Goal: Task Accomplishment & Management: Manage account settings

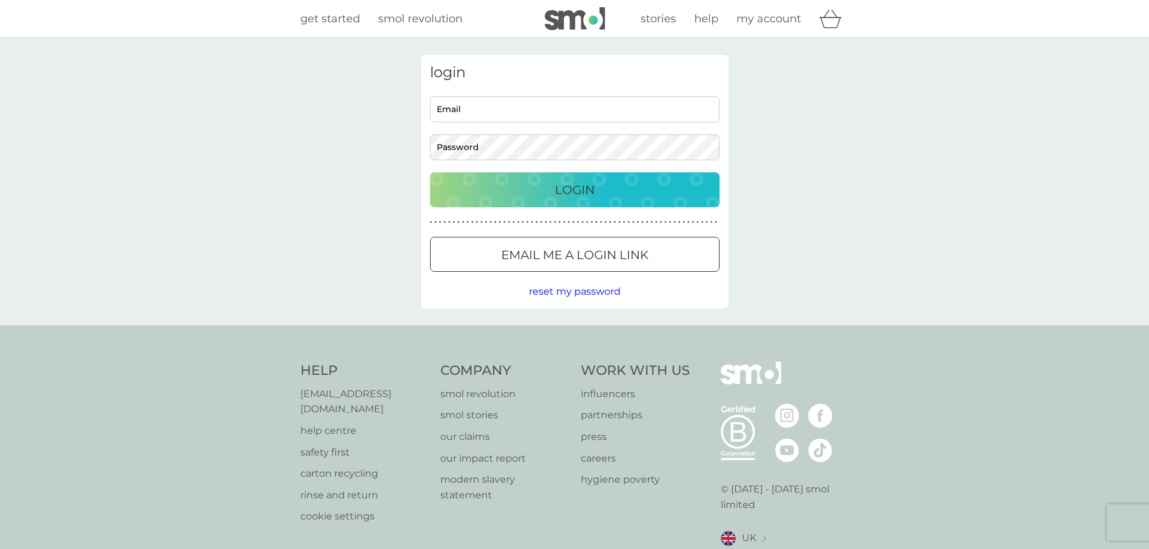
type input "[PERSON_NAME][EMAIL_ADDRESS][DOMAIN_NAME]"
click at [563, 189] on p "Login" at bounding box center [575, 189] width 40 height 19
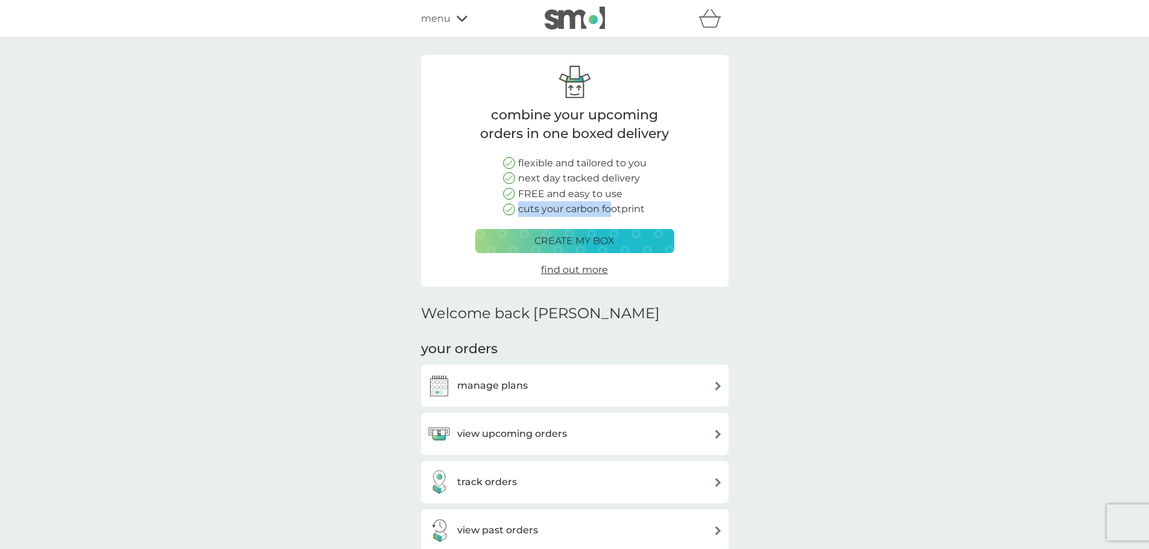
drag, startPoint x: 618, startPoint y: 193, endPoint x: 644, endPoint y: 207, distance: 28.9
click at [610, 215] on div "flexible and tailored to you next day tracked delivery FREE and easy to use cut…" at bounding box center [575, 187] width 144 height 62
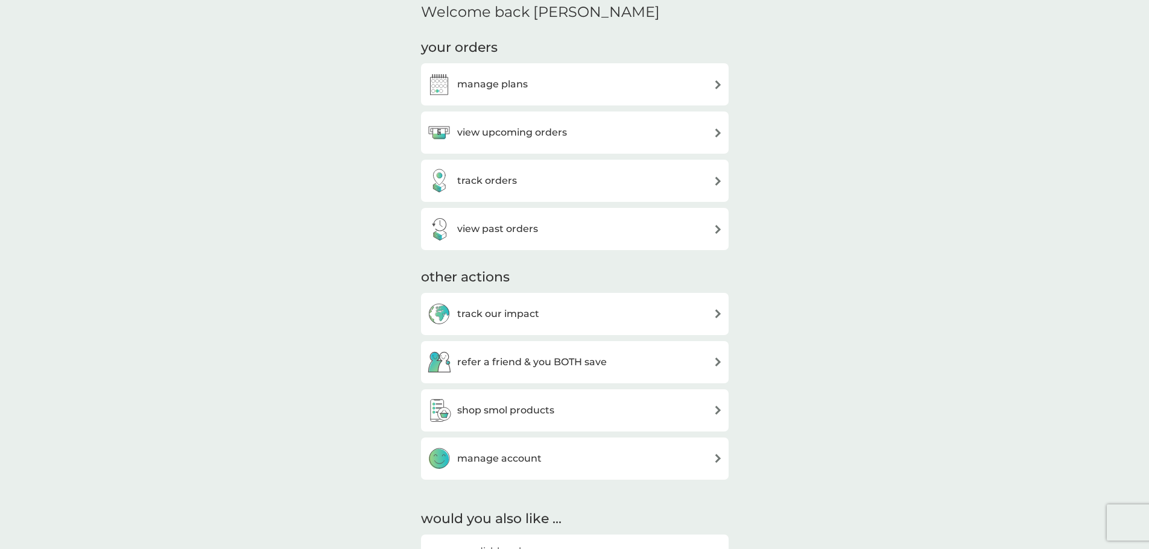
click at [618, 95] on div "manage plans" at bounding box center [575, 84] width 296 height 24
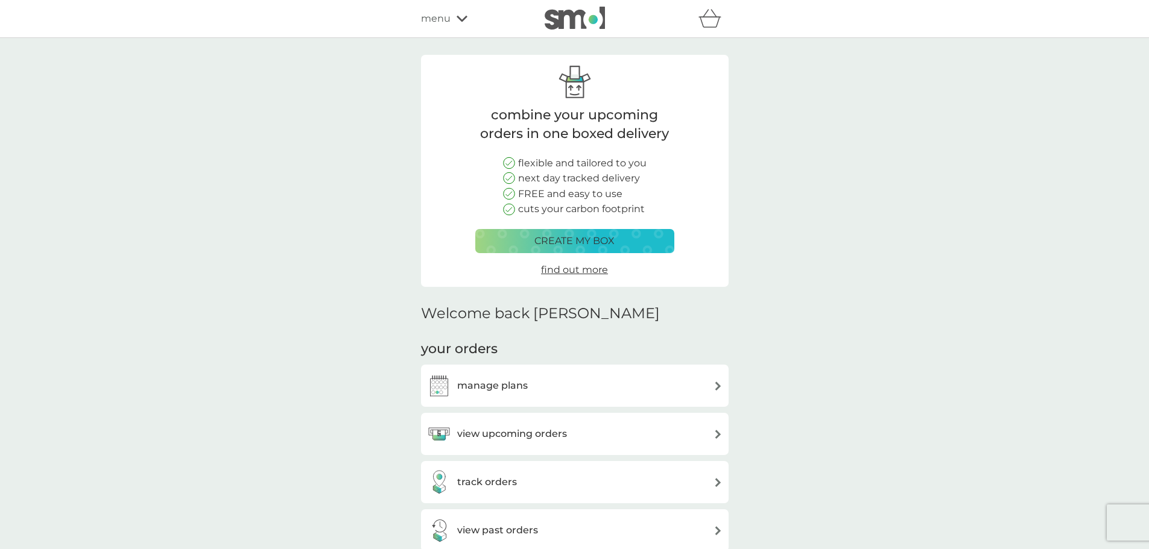
scroll to position [302, 0]
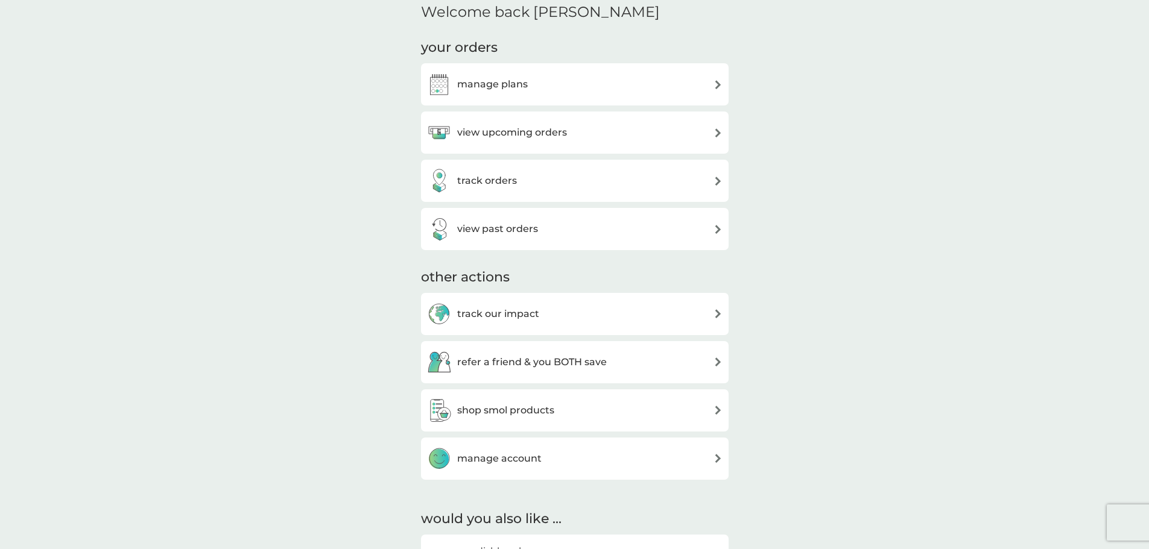
click at [540, 115] on div "view upcoming orders" at bounding box center [575, 133] width 308 height 42
click at [549, 128] on h3 "view upcoming orders" at bounding box center [512, 133] width 110 height 16
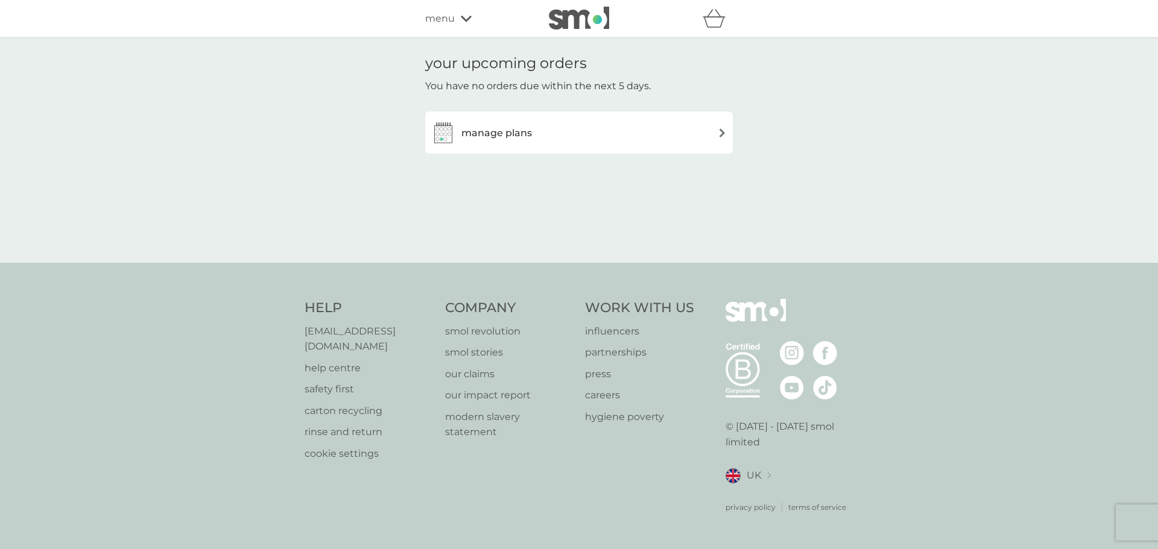
click at [576, 138] on div "manage plans" at bounding box center [579, 133] width 296 height 24
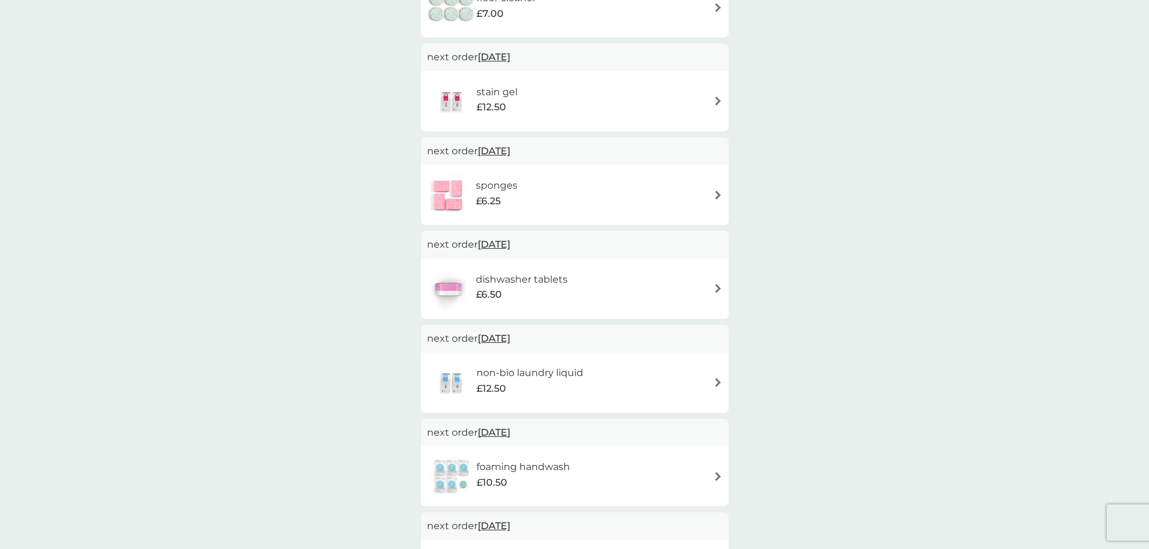
scroll to position [483, 0]
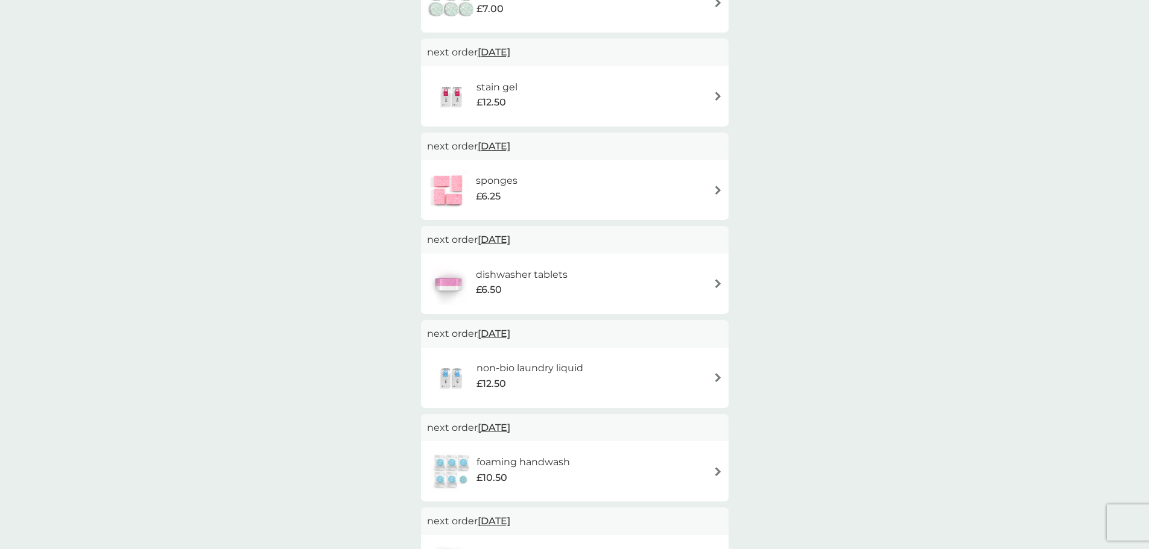
click at [639, 385] on div "non-bio laundry liquid £12.50" at bounding box center [575, 378] width 296 height 42
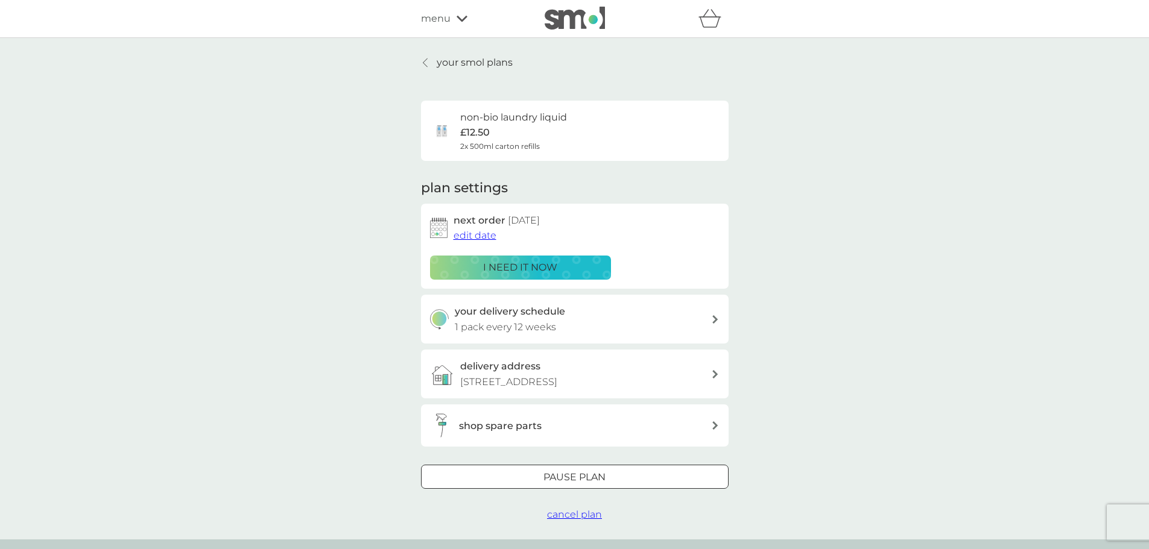
click at [578, 513] on span "cancel plan" at bounding box center [574, 514] width 55 height 11
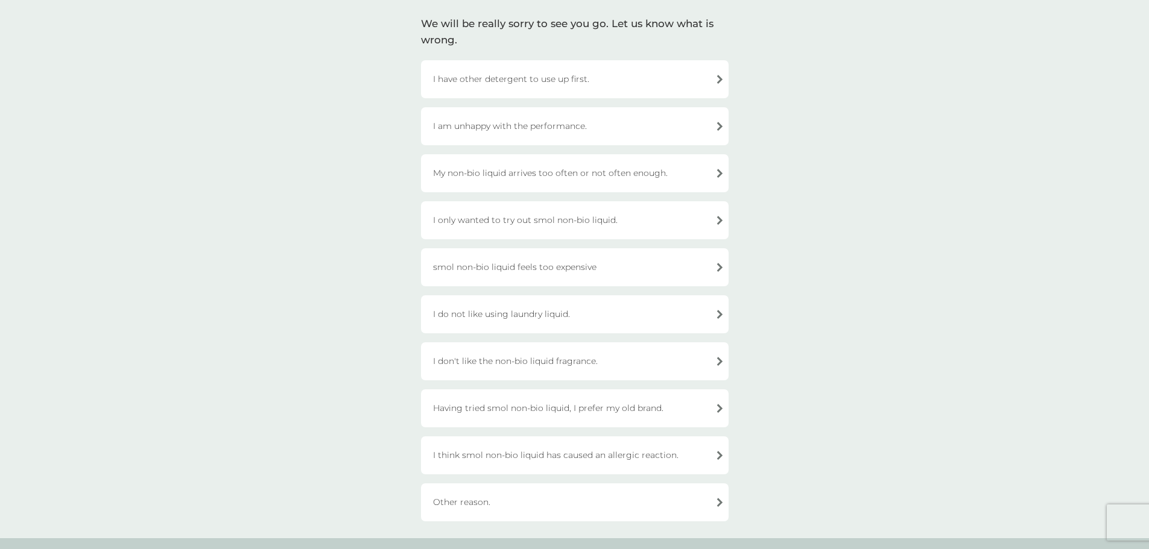
scroll to position [121, 0]
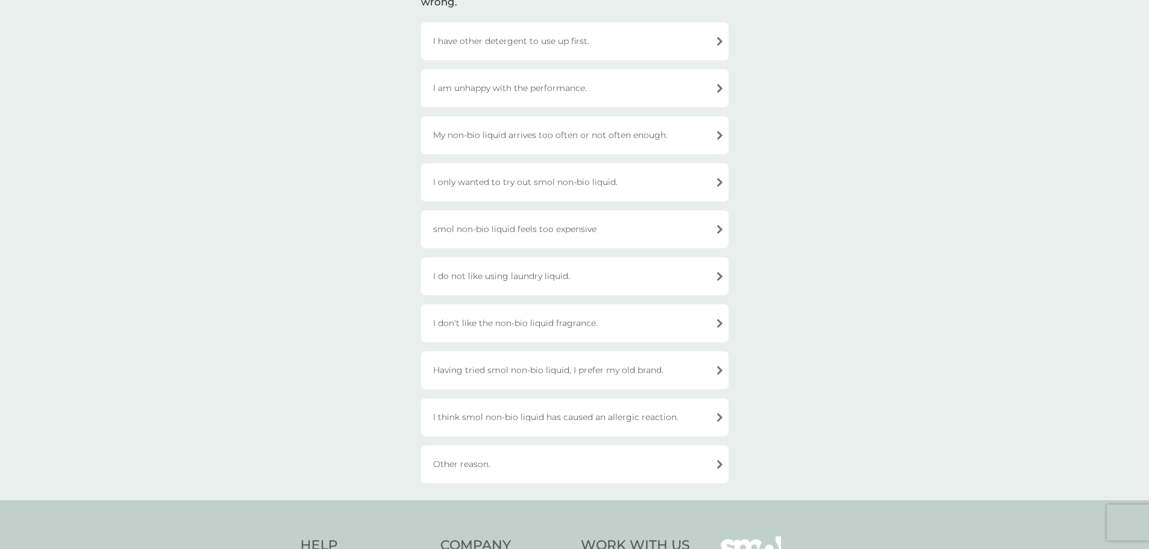
click at [475, 463] on div "Other reason." at bounding box center [575, 465] width 308 height 38
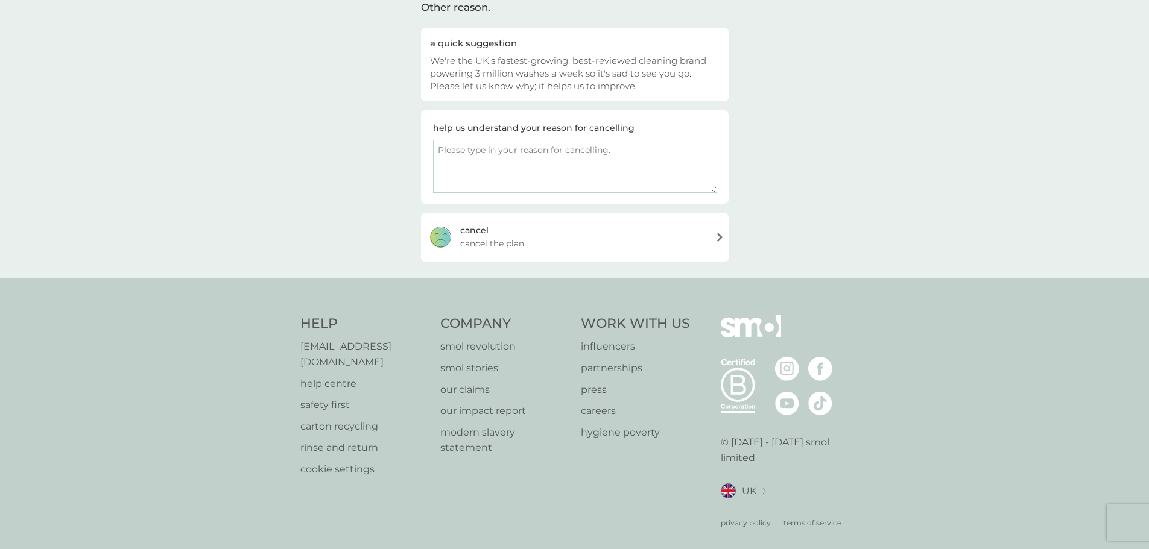
click at [486, 154] on textarea at bounding box center [575, 166] width 284 height 53
type textarea "I prefer your pods"
click at [642, 225] on div "cancel cancel the plan" at bounding box center [575, 237] width 308 height 48
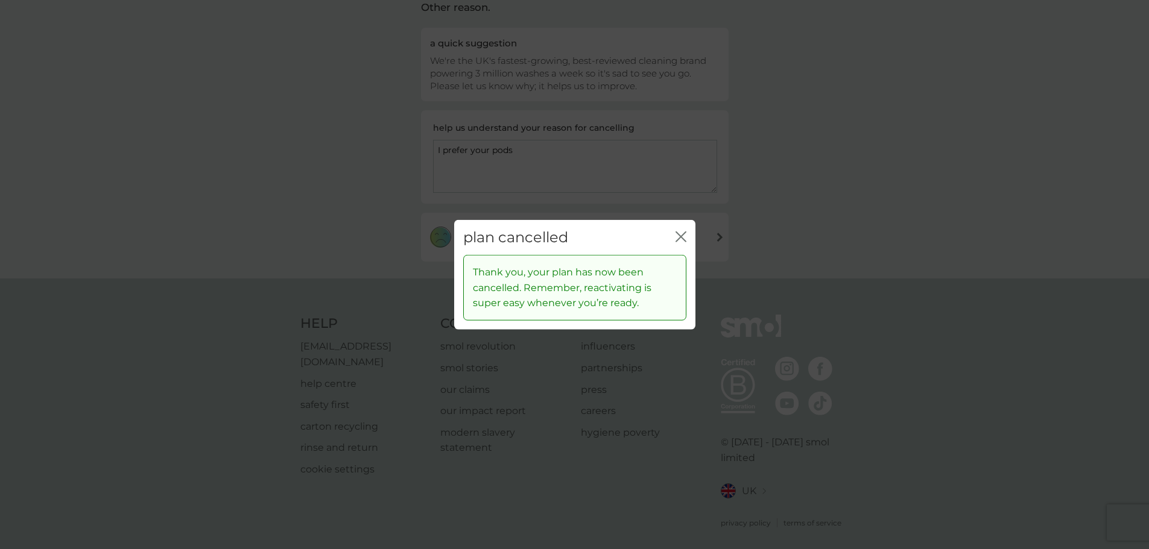
click at [685, 234] on icon "close" at bounding box center [681, 236] width 11 height 11
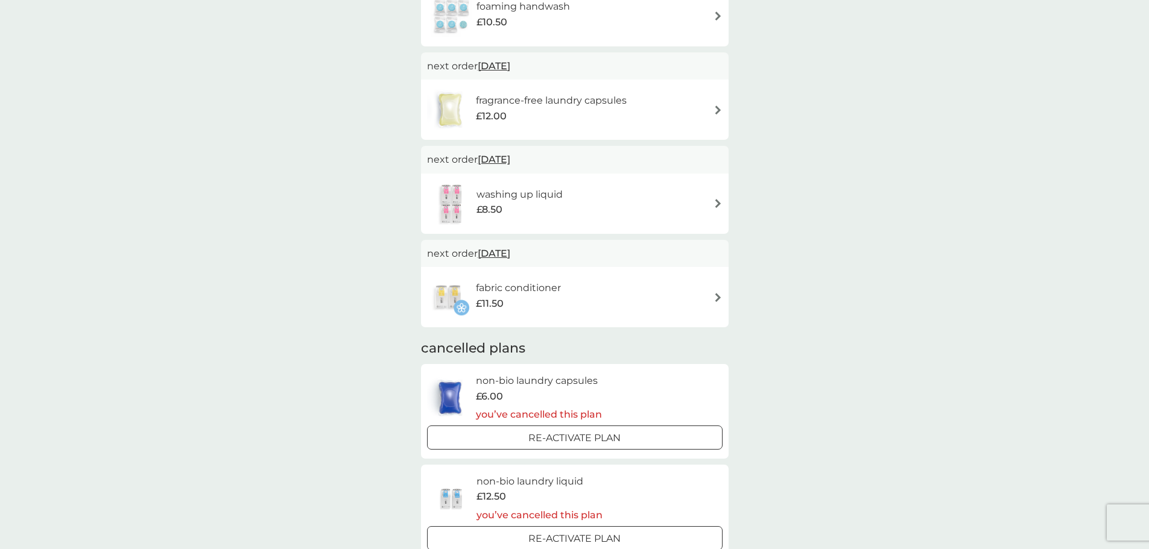
scroll to position [905, 0]
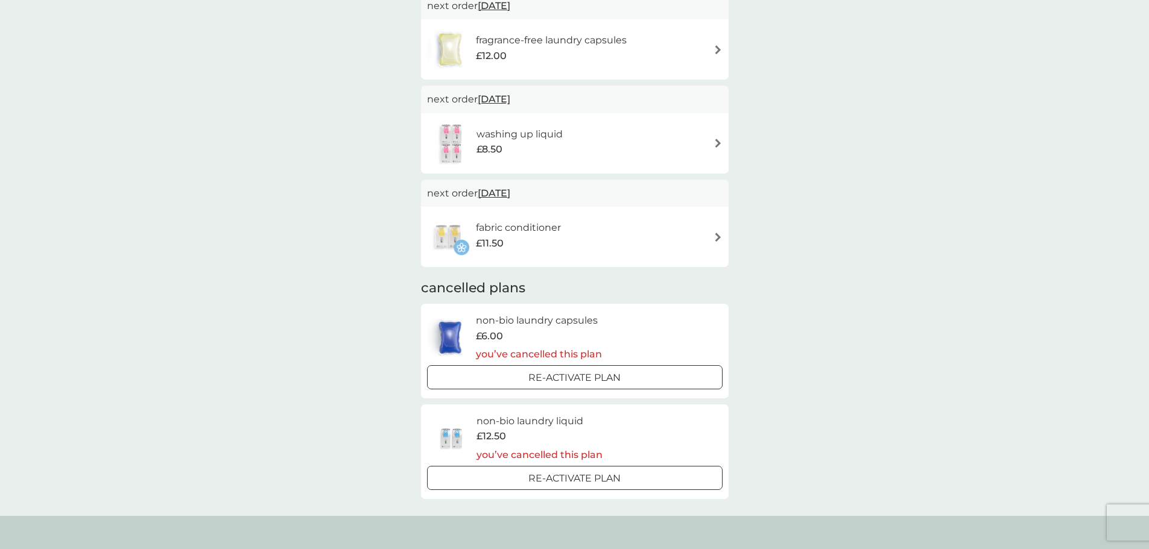
click at [575, 231] on div "fabric conditioner £11.50" at bounding box center [575, 237] width 296 height 42
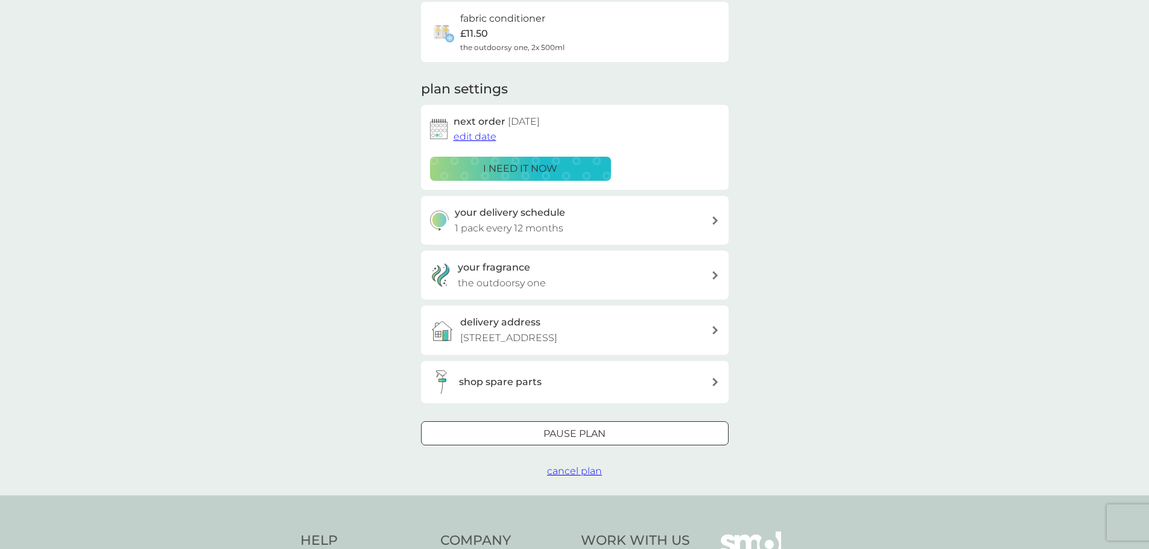
scroll to position [181, 0]
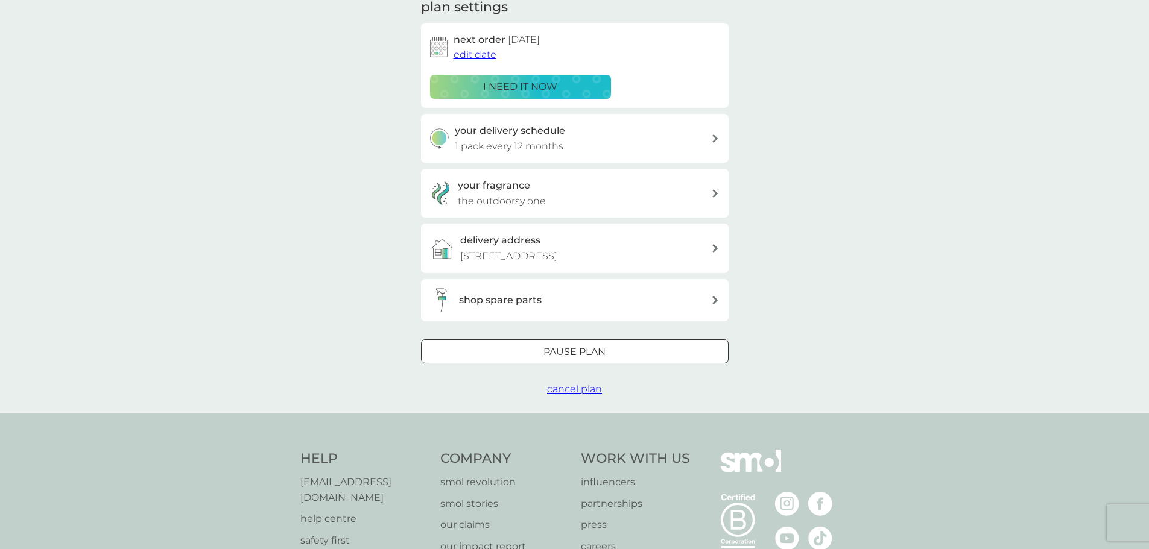
click at [584, 385] on span "cancel plan" at bounding box center [574, 389] width 55 height 11
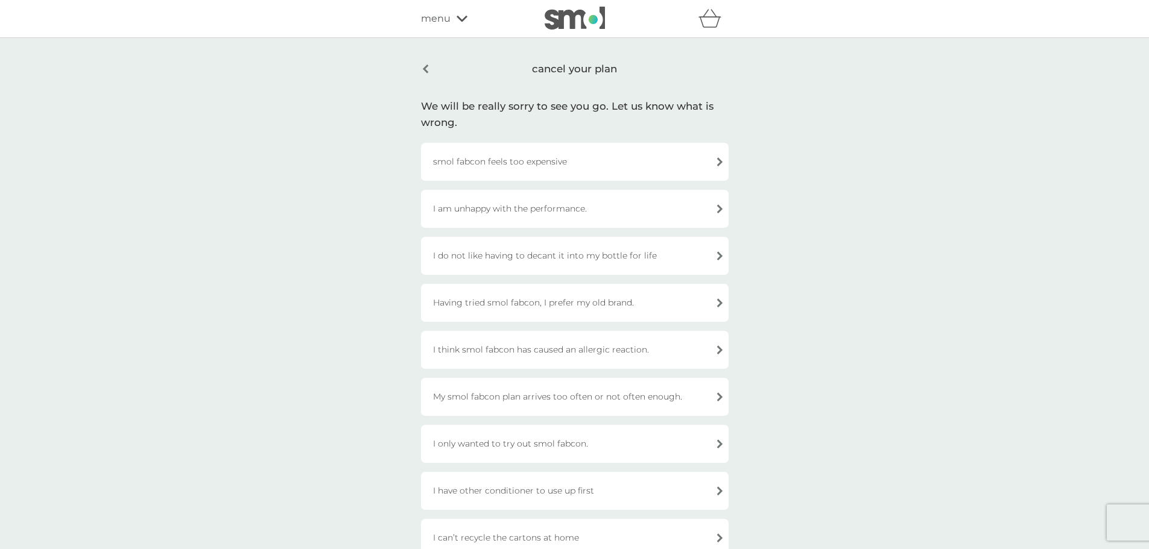
click at [561, 438] on div "I only wanted to try out smol fabcon." at bounding box center [575, 444] width 308 height 38
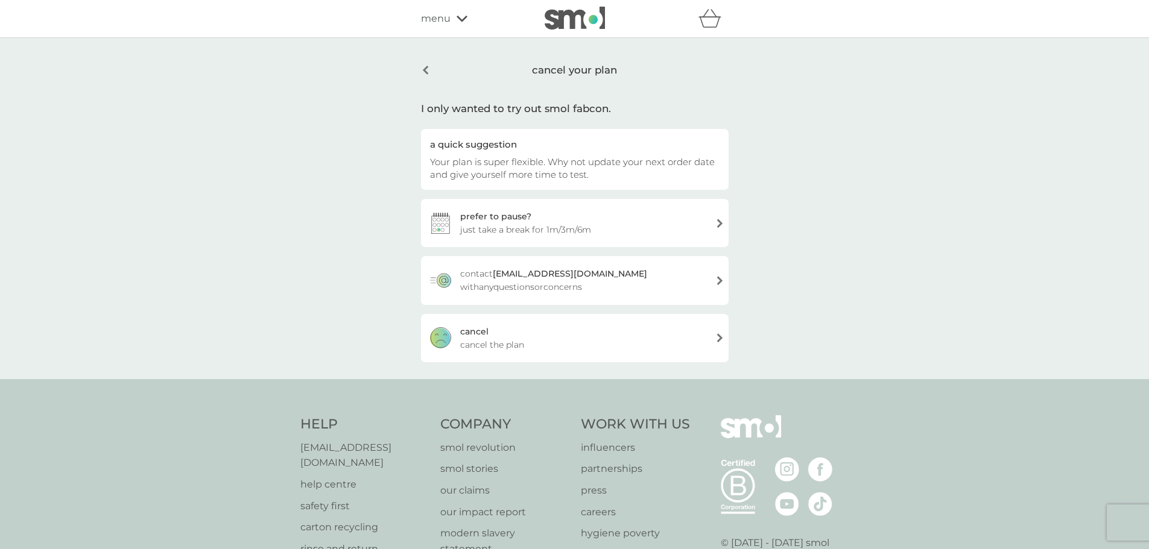
click at [607, 341] on div "cancel cancel the plan" at bounding box center [575, 338] width 308 height 48
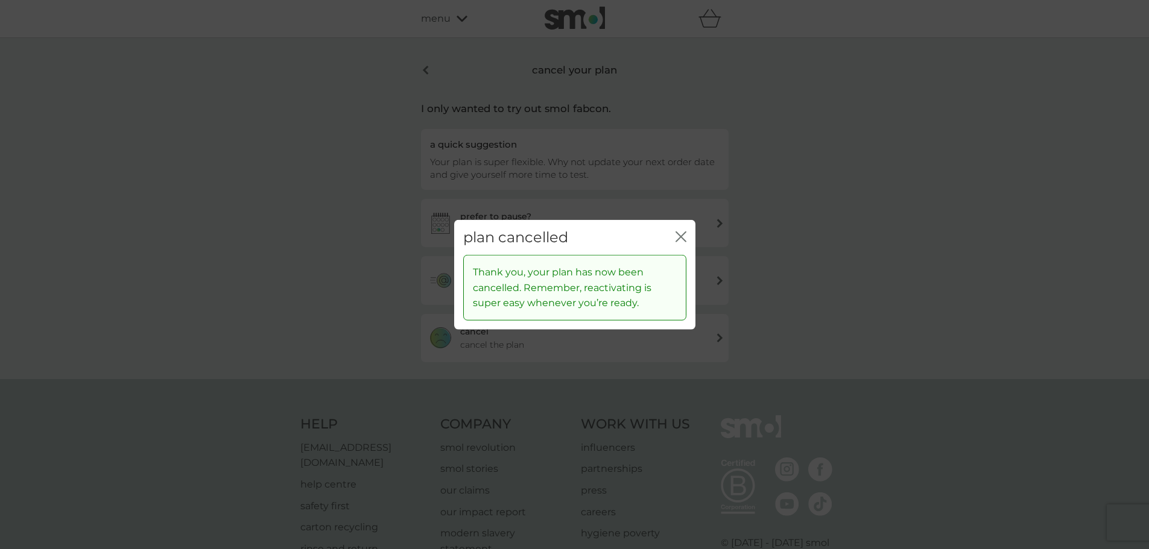
click at [686, 238] on div "plan cancelled close" at bounding box center [574, 238] width 241 height 36
click at [676, 236] on icon "close" at bounding box center [681, 236] width 11 height 11
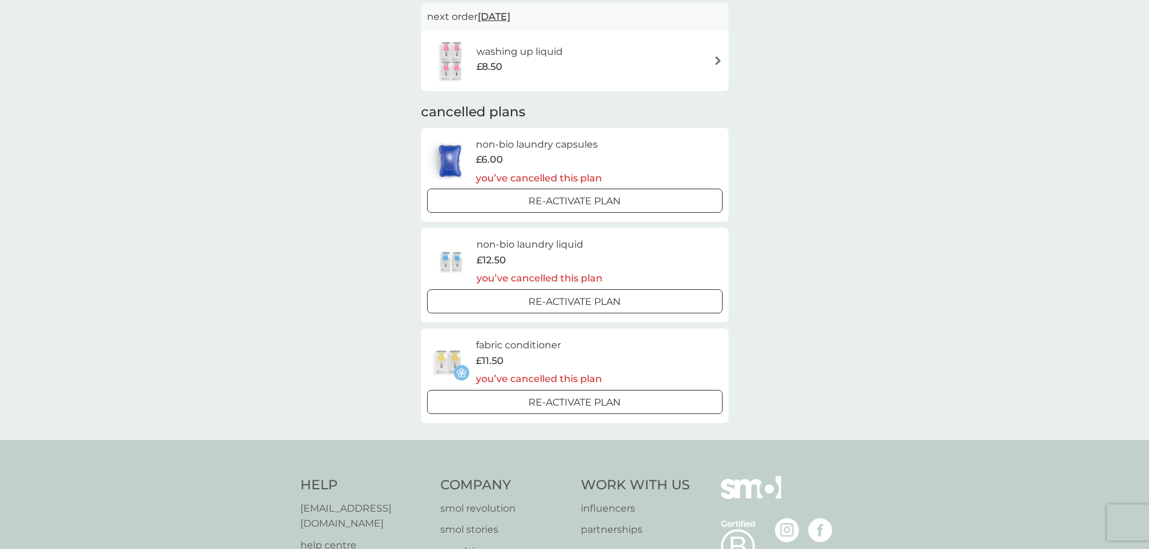
scroll to position [784, 0]
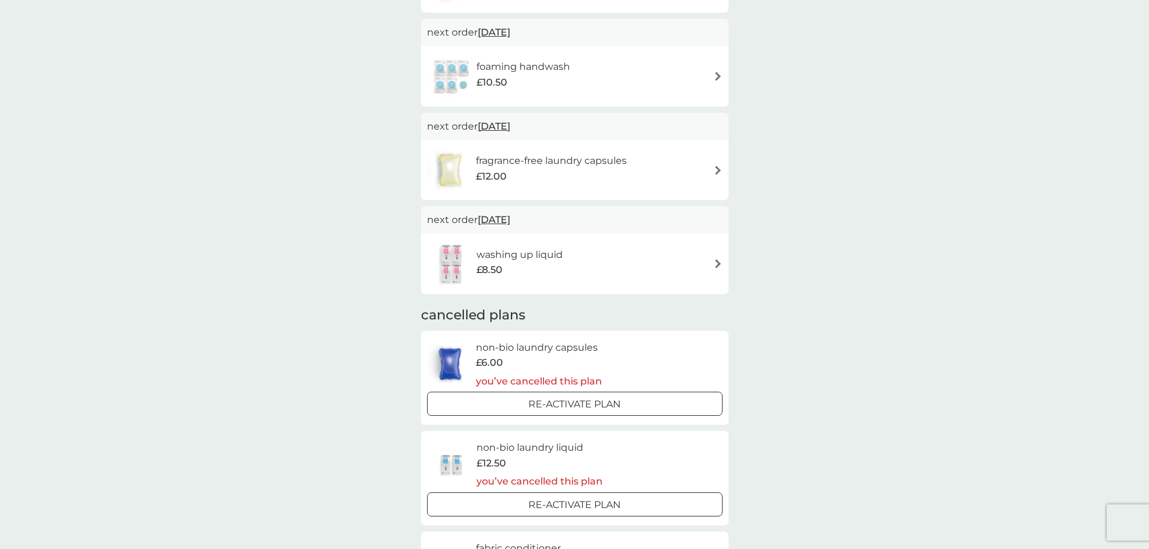
click at [601, 274] on div "washing up liquid £8.50" at bounding box center [575, 264] width 296 height 42
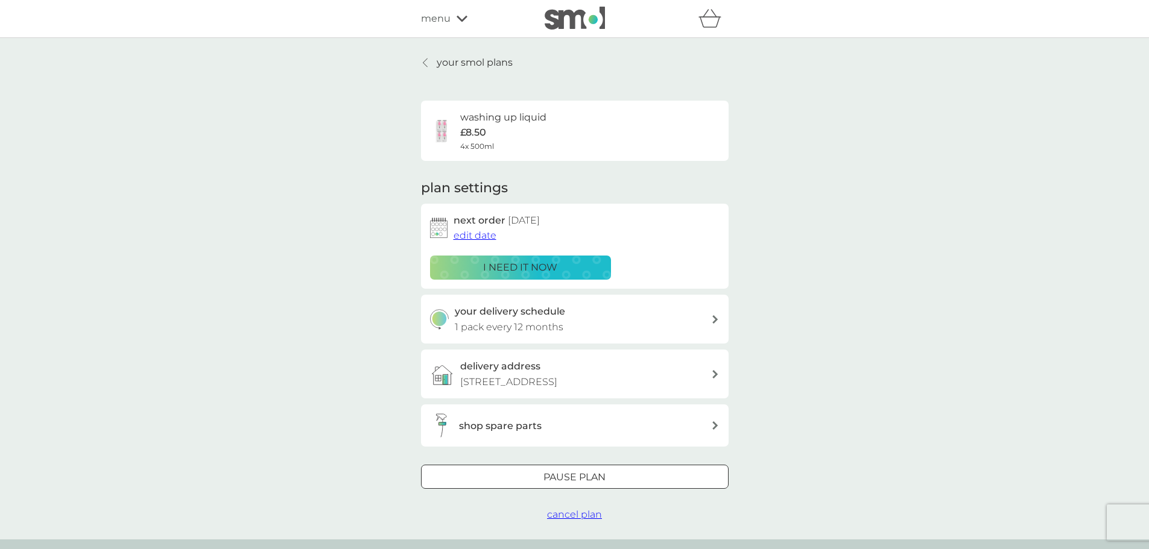
click at [587, 470] on p "Pause plan" at bounding box center [574, 478] width 62 height 16
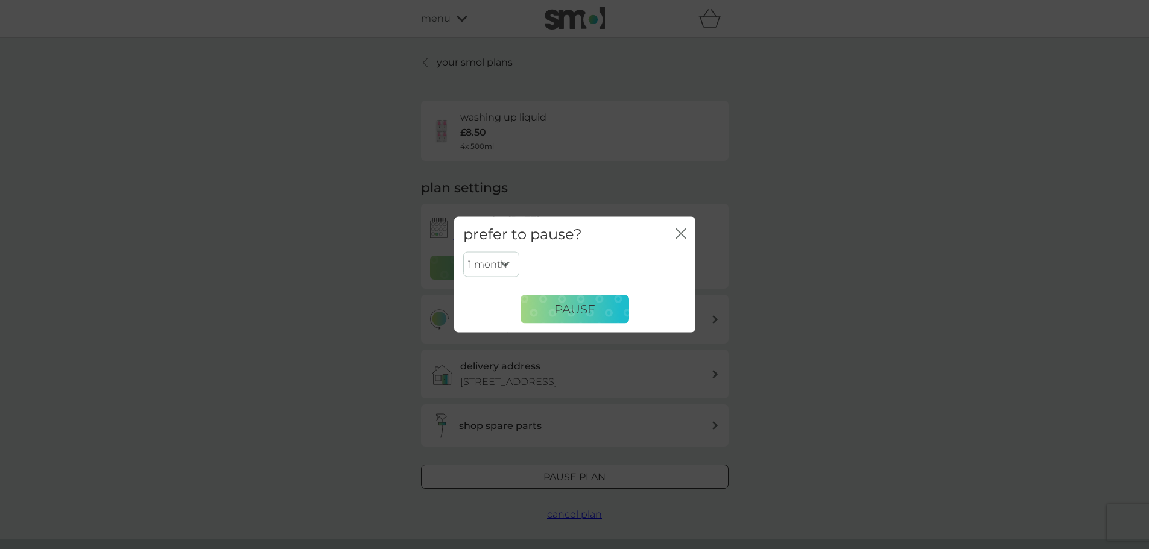
click at [509, 264] on select "1 month 2 months 3 months 4 months 5 months 6 months" at bounding box center [491, 264] width 56 height 25
select select "6"
click at [463, 252] on select "1 month 2 months 3 months 4 months 5 months 6 months" at bounding box center [491, 264] width 56 height 25
click at [559, 314] on span "Pause" at bounding box center [574, 309] width 41 height 14
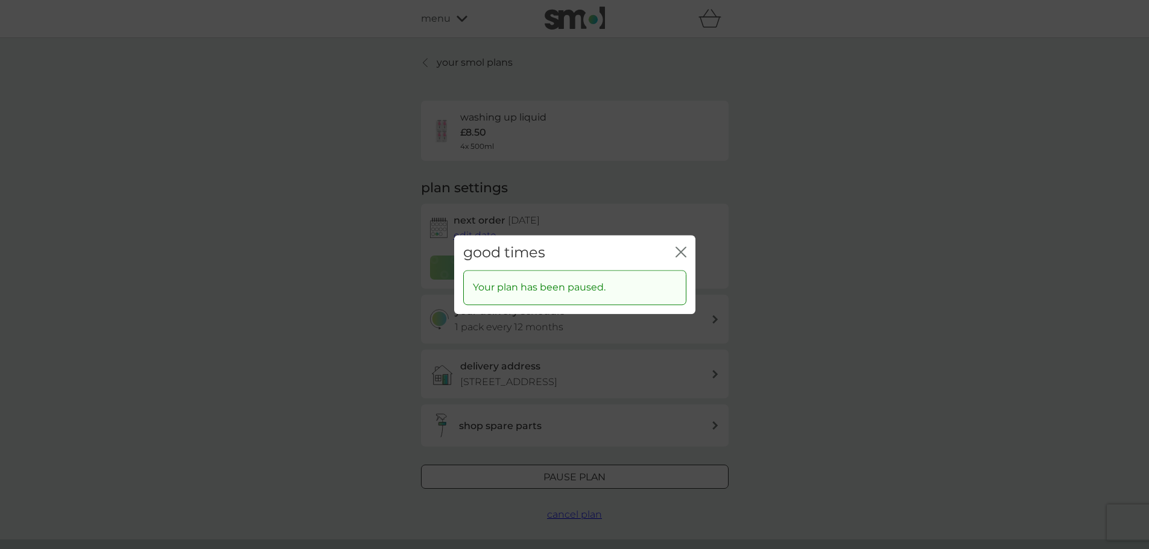
click at [679, 252] on icon "close" at bounding box center [681, 252] width 11 height 11
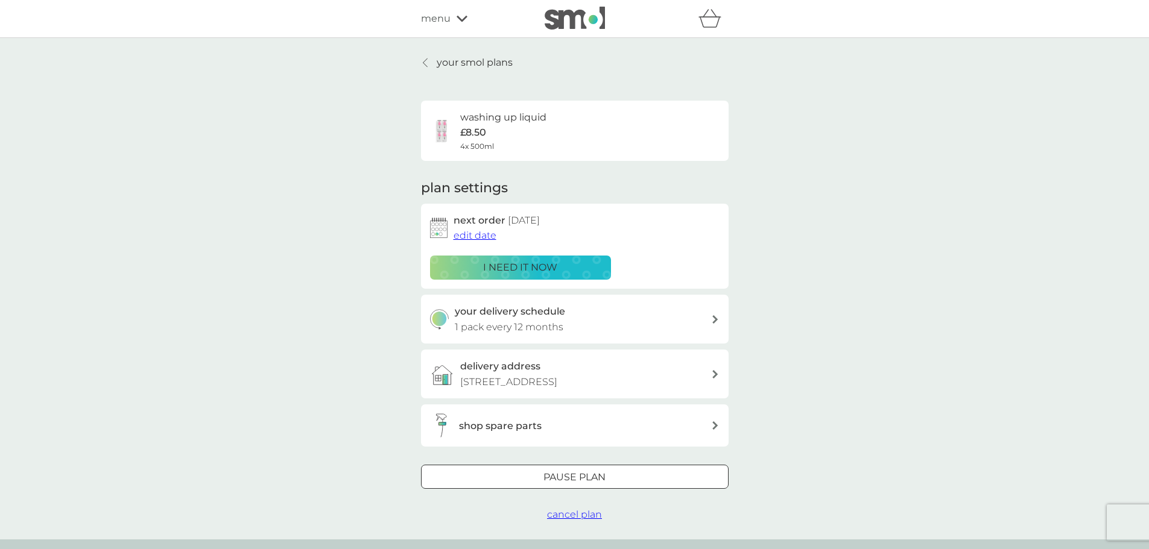
click at [577, 518] on span "cancel plan" at bounding box center [574, 514] width 55 height 11
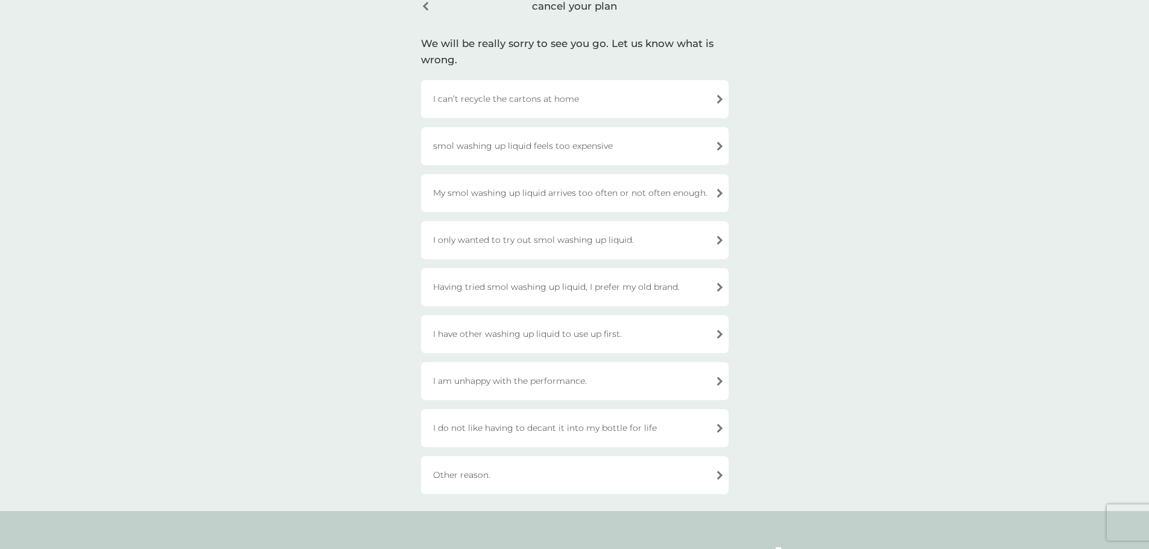
scroll to position [121, 0]
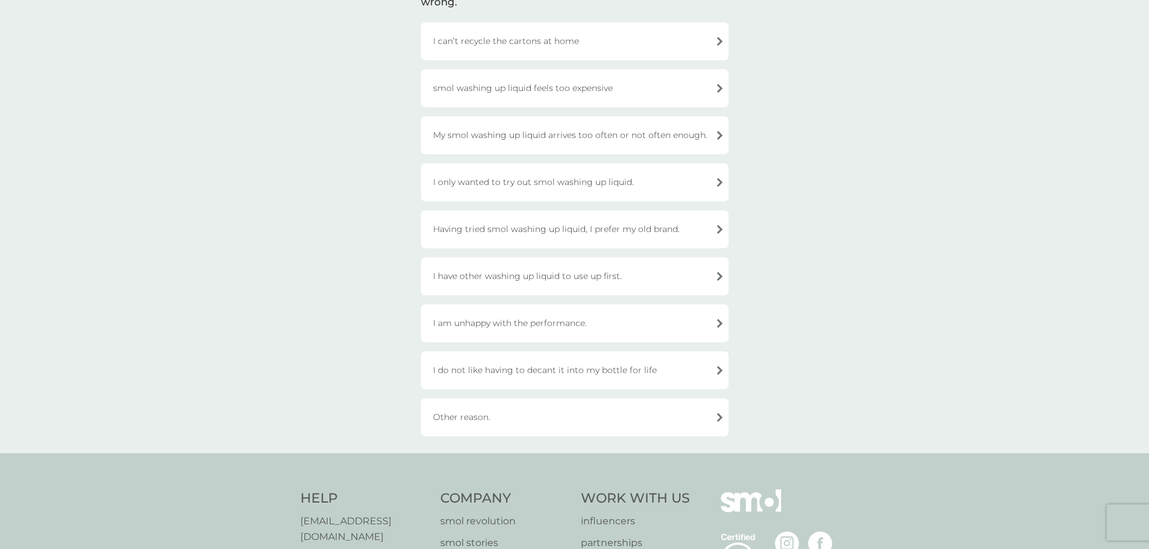
click at [603, 273] on div "I have other washing up liquid to use up first." at bounding box center [575, 277] width 308 height 38
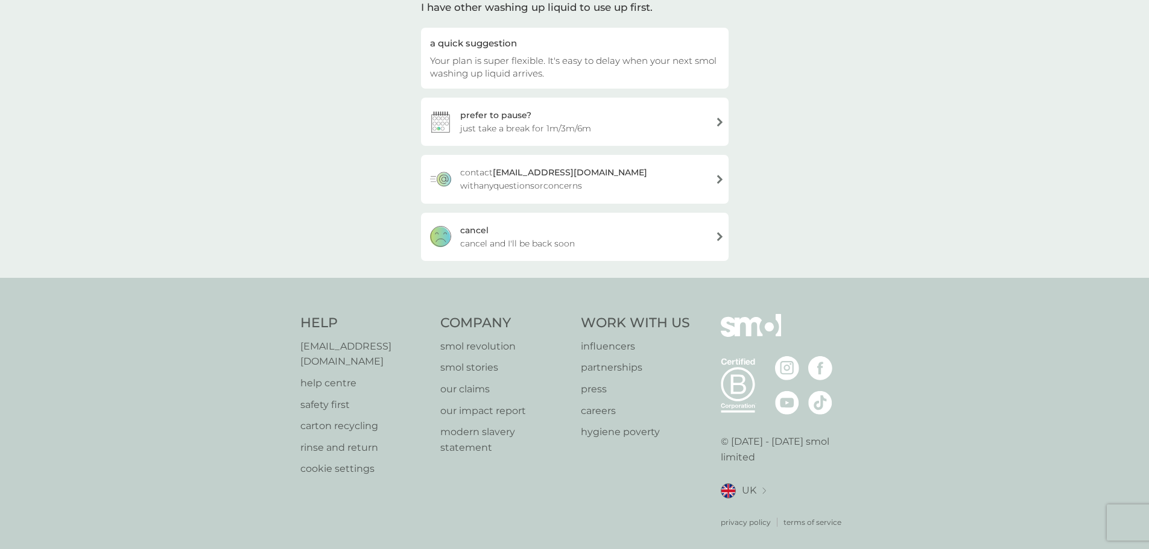
click at [628, 241] on div "cancel cancel and I'll be back soon" at bounding box center [575, 237] width 308 height 48
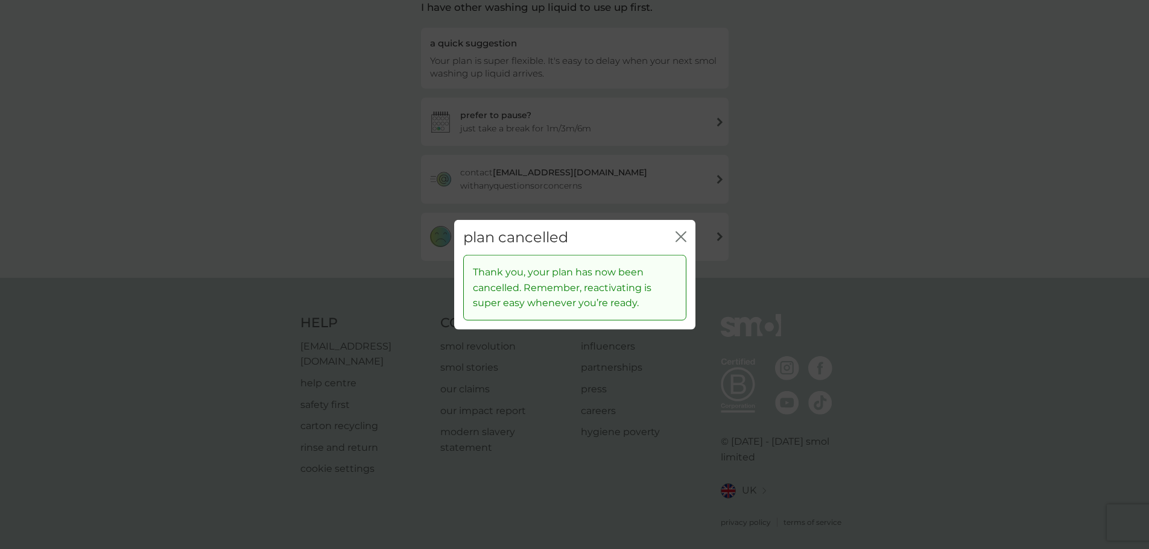
click at [682, 235] on icon "close" at bounding box center [681, 236] width 11 height 11
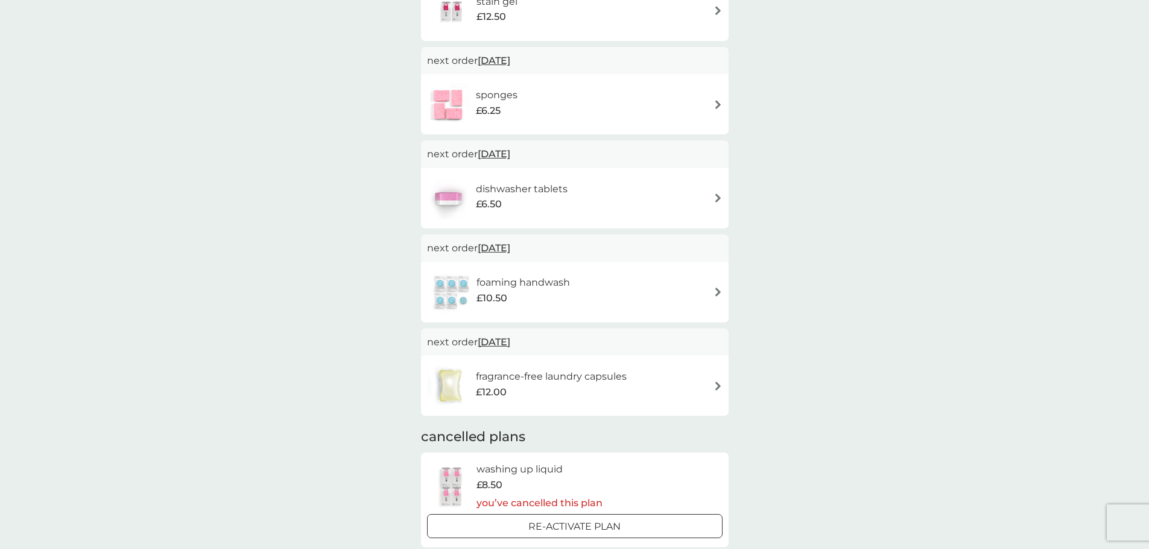
scroll to position [603, 0]
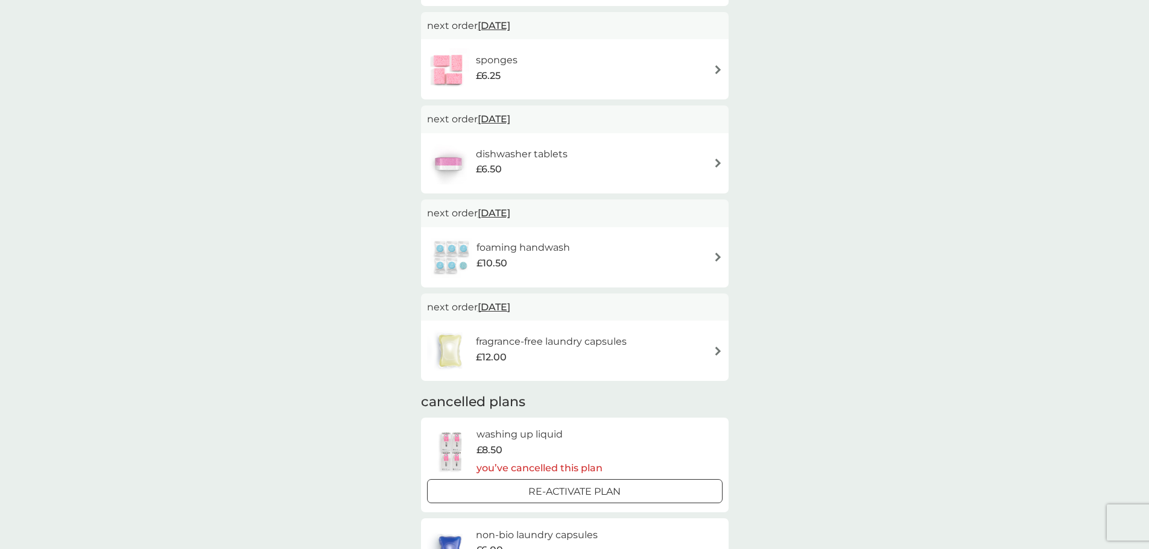
click at [583, 165] on div "dishwasher tablets £6.50" at bounding box center [575, 163] width 296 height 42
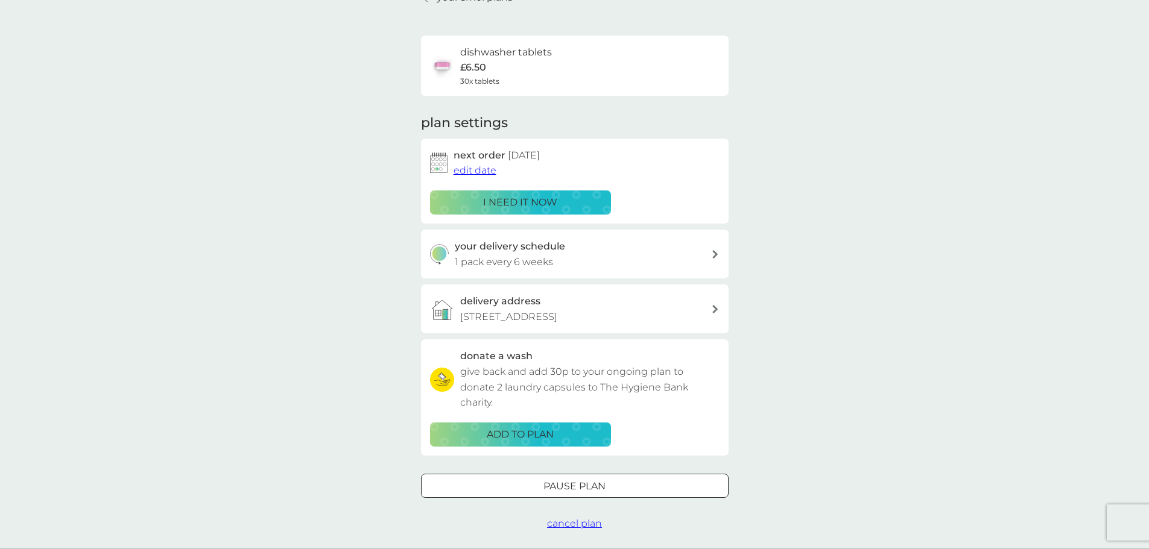
scroll to position [121, 0]
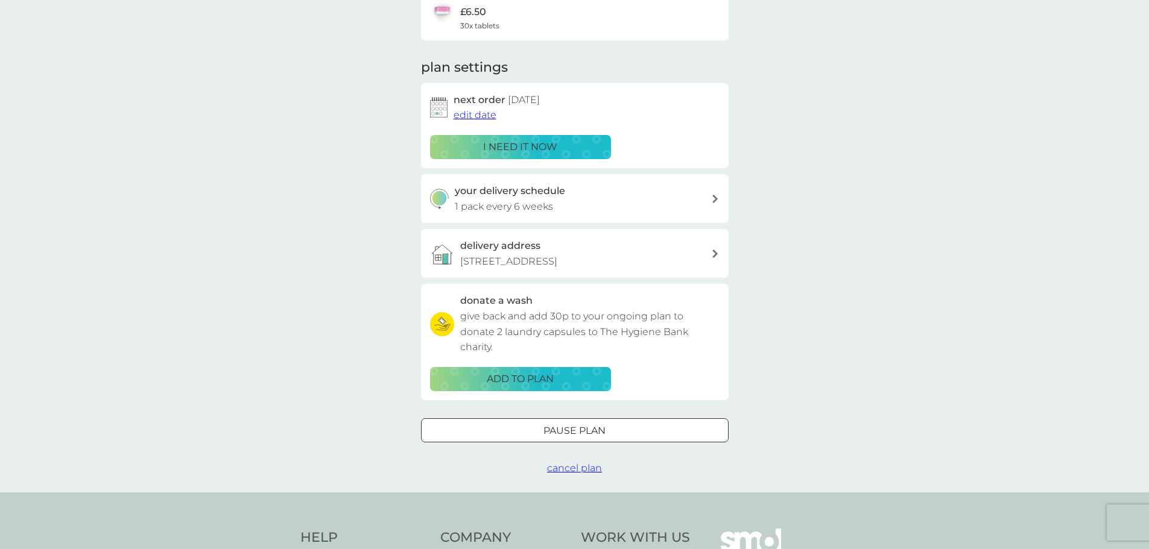
click at [621, 434] on div "Pause plan" at bounding box center [575, 431] width 306 height 16
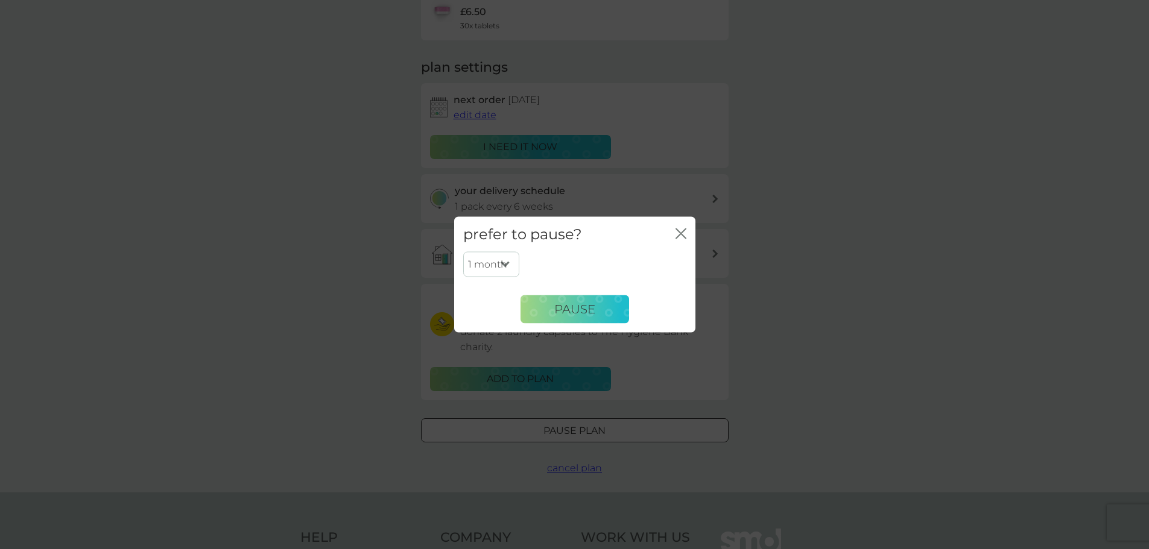
click at [504, 268] on select "1 month 2 months 3 months 4 months 5 months 6 months" at bounding box center [491, 264] width 56 height 25
select select "6"
click at [463, 252] on select "1 month 2 months 3 months 4 months 5 months 6 months" at bounding box center [491, 264] width 56 height 25
click at [550, 312] on button "Pause" at bounding box center [575, 309] width 109 height 29
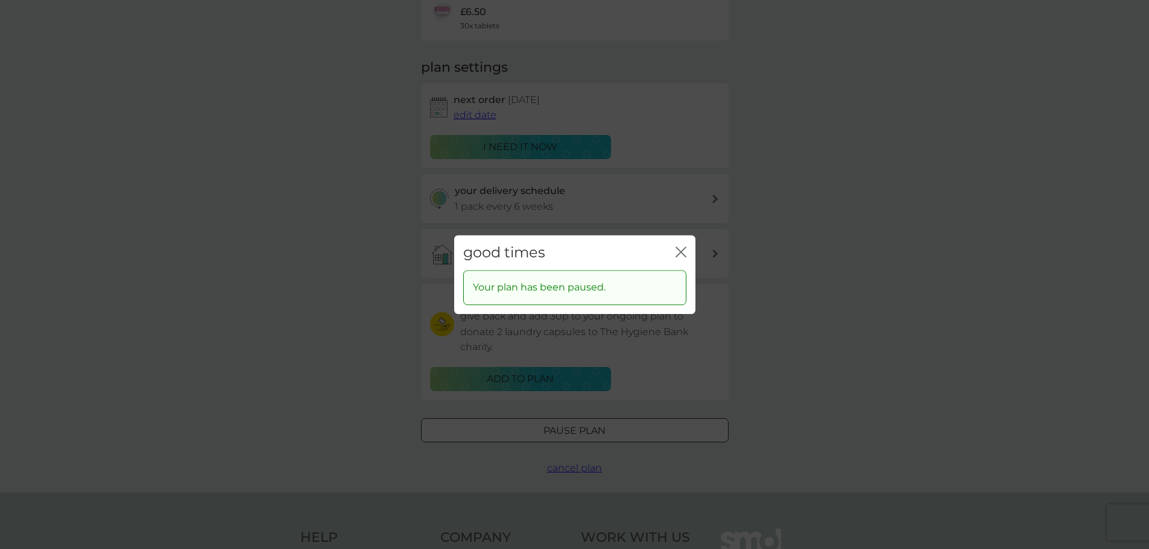
click at [687, 251] on div "good times close" at bounding box center [574, 253] width 241 height 36
click at [681, 249] on icon "close" at bounding box center [681, 252] width 11 height 11
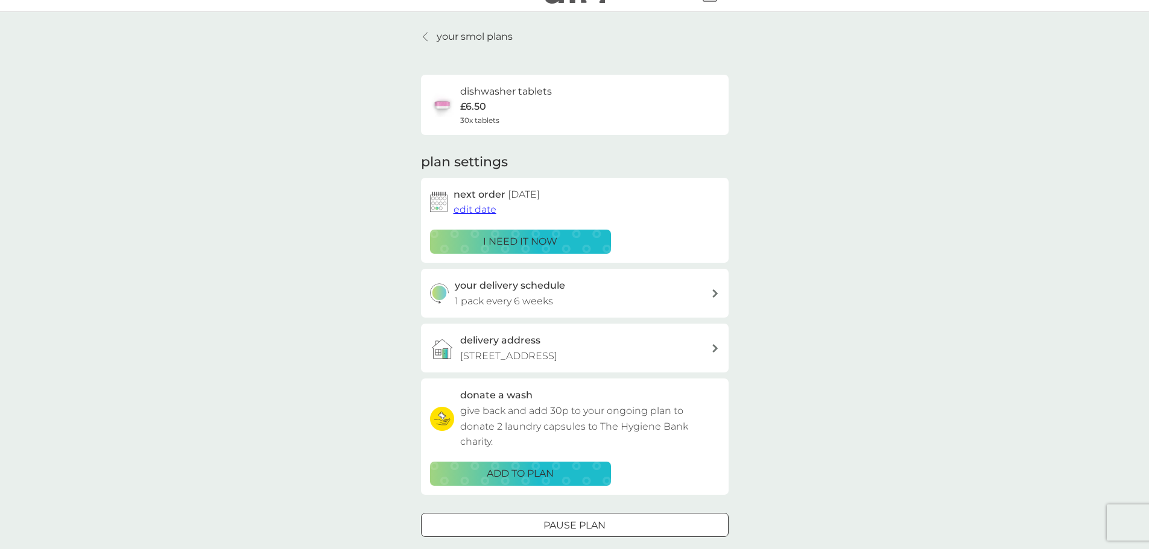
scroll to position [0, 0]
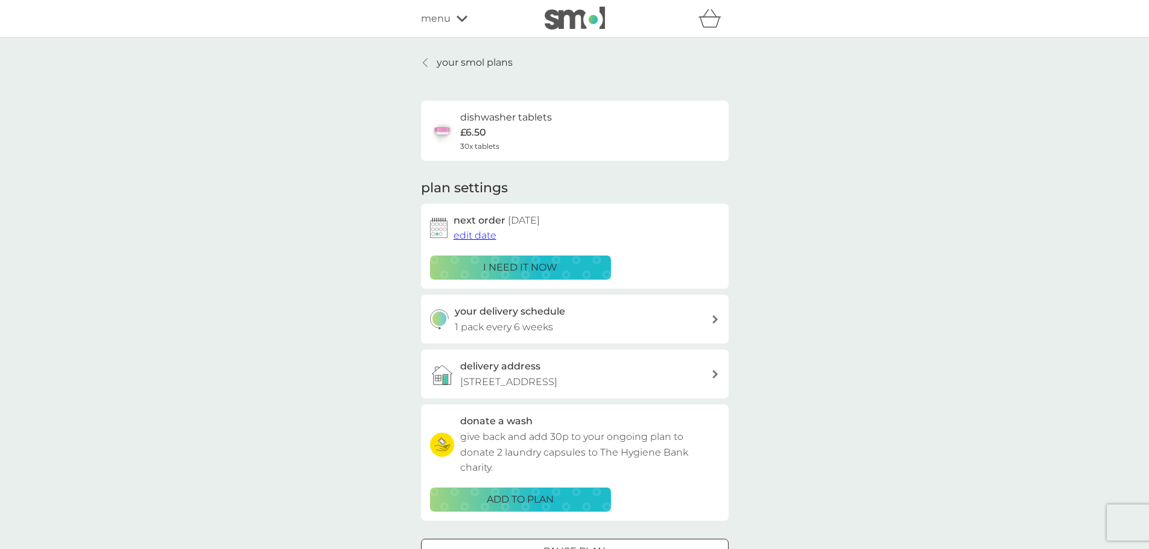
click at [428, 63] on div at bounding box center [426, 63] width 8 height 10
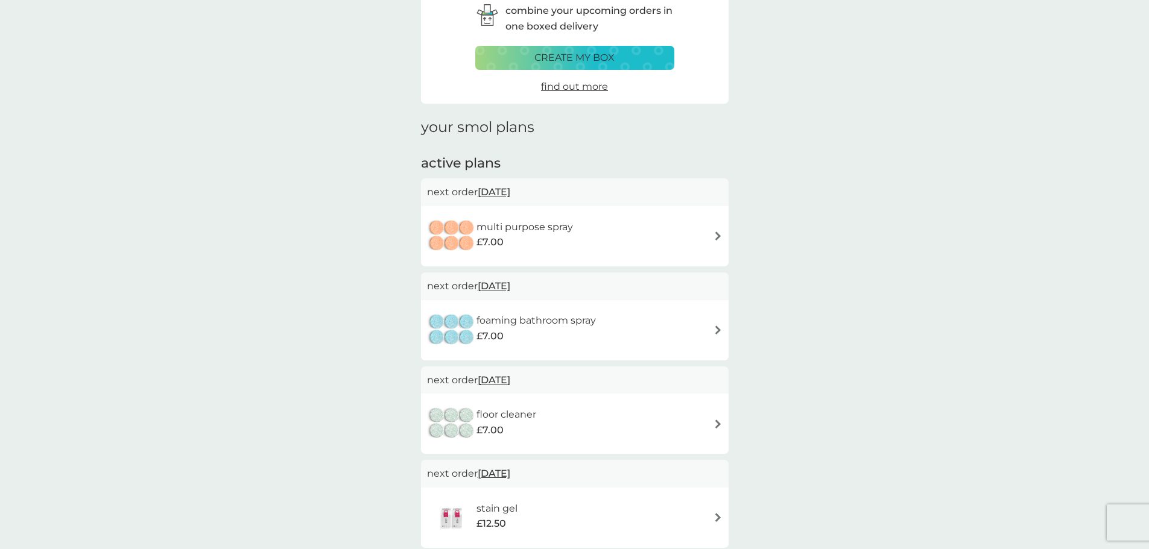
scroll to position [60, 0]
click at [539, 232] on h6 "multi purpose spray" at bounding box center [524, 228] width 97 height 16
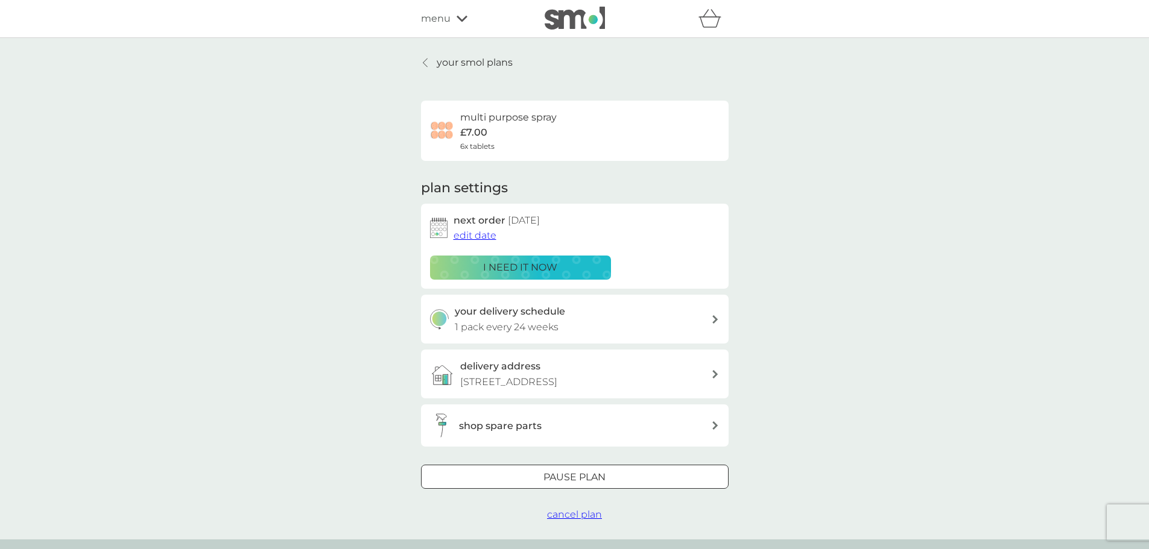
click at [506, 478] on div "Pause plan" at bounding box center [575, 478] width 306 height 16
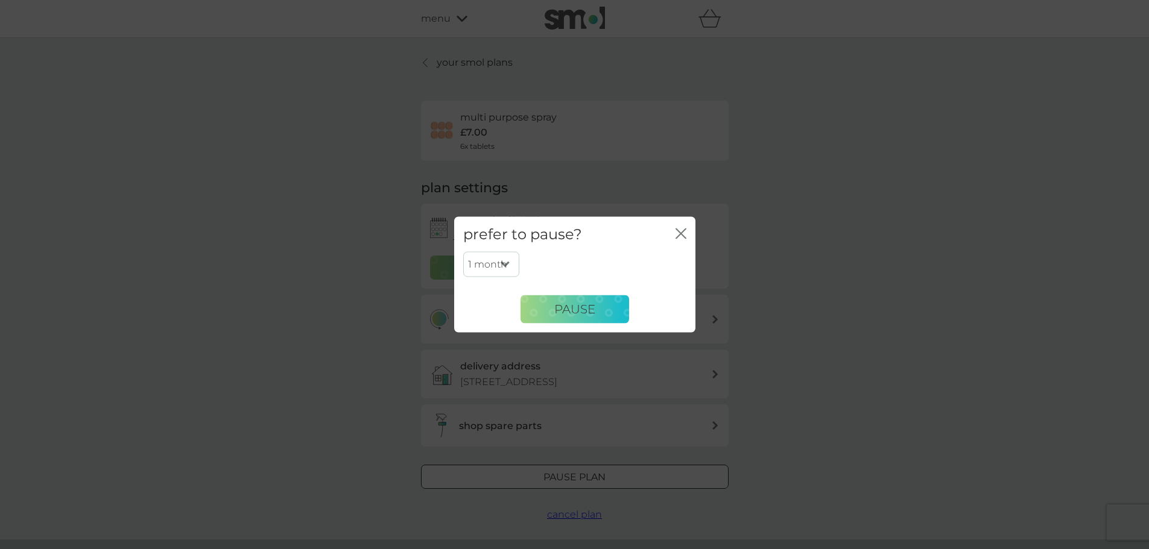
click at [501, 257] on select "1 month 2 months 3 months 4 months 5 months 6 months" at bounding box center [491, 264] width 56 height 25
click at [463, 252] on select "1 month 2 months 3 months 4 months 5 months 6 months" at bounding box center [491, 264] width 56 height 25
click at [564, 305] on span "Pause" at bounding box center [574, 309] width 41 height 14
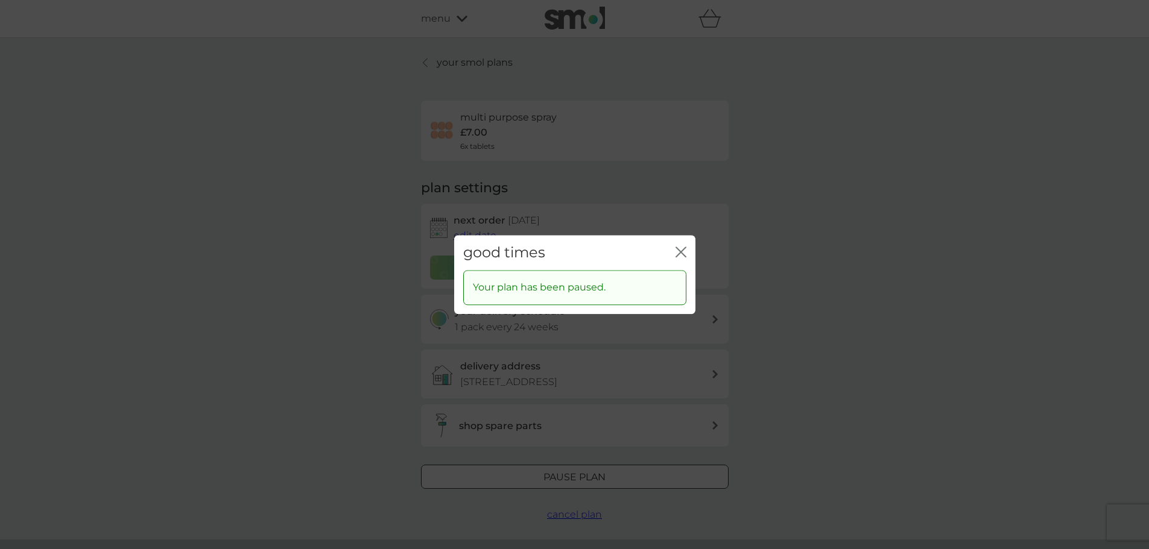
click at [685, 250] on icon "close" at bounding box center [681, 252] width 11 height 11
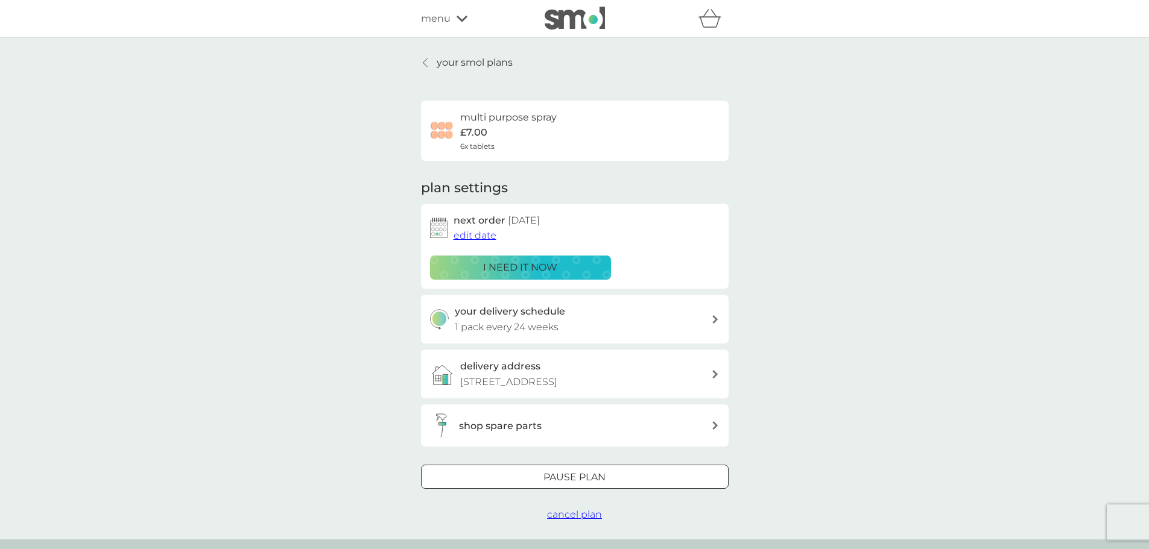
click at [449, 62] on p "your smol plans" at bounding box center [475, 63] width 76 height 16
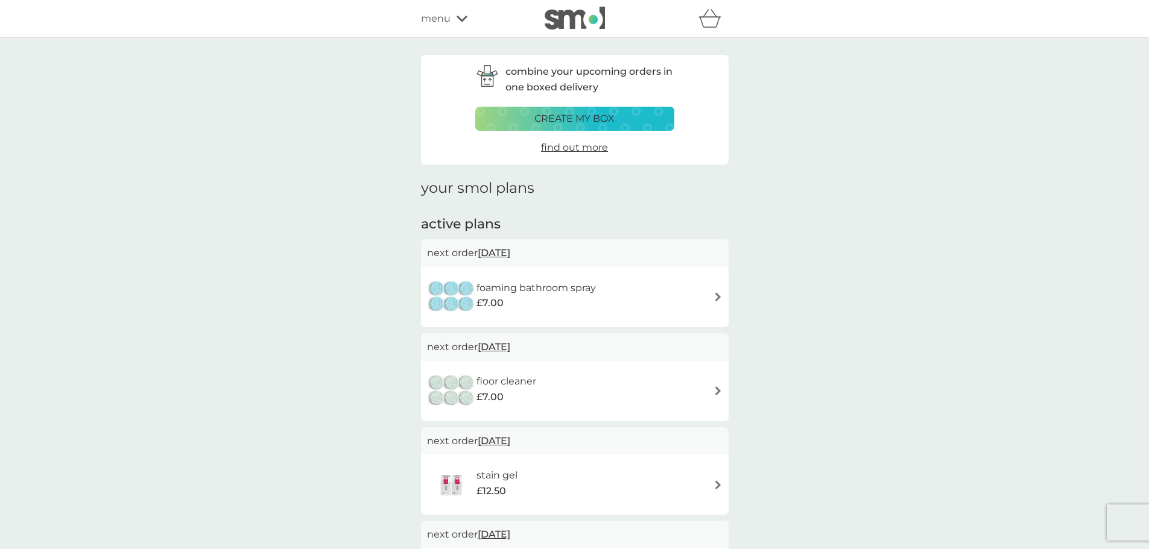
click at [505, 262] on span "1 Oct 2025" at bounding box center [494, 253] width 33 height 24
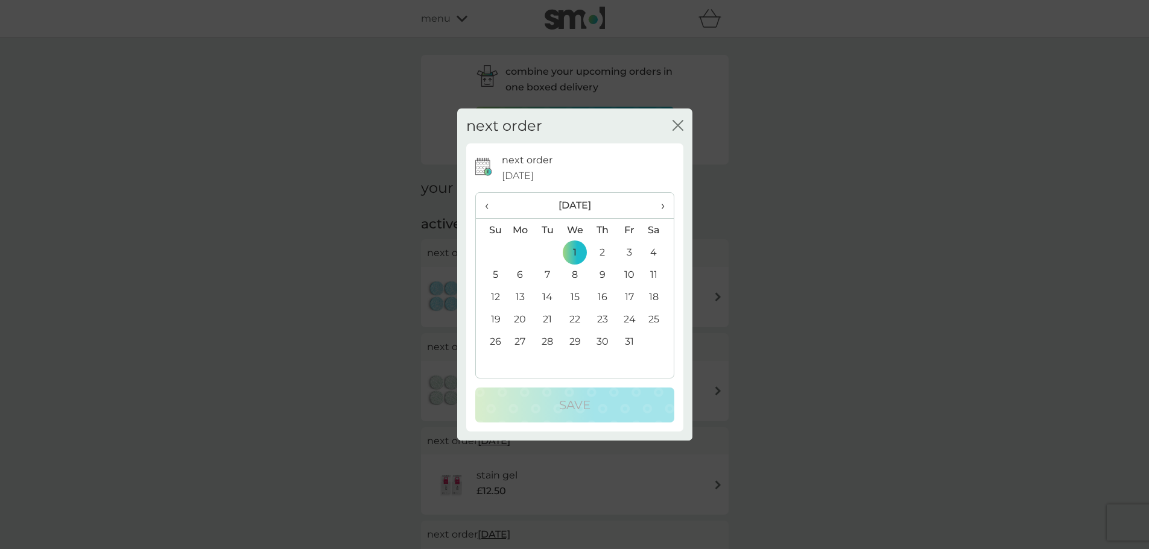
click at [666, 204] on th "›" at bounding box center [658, 206] width 30 height 26
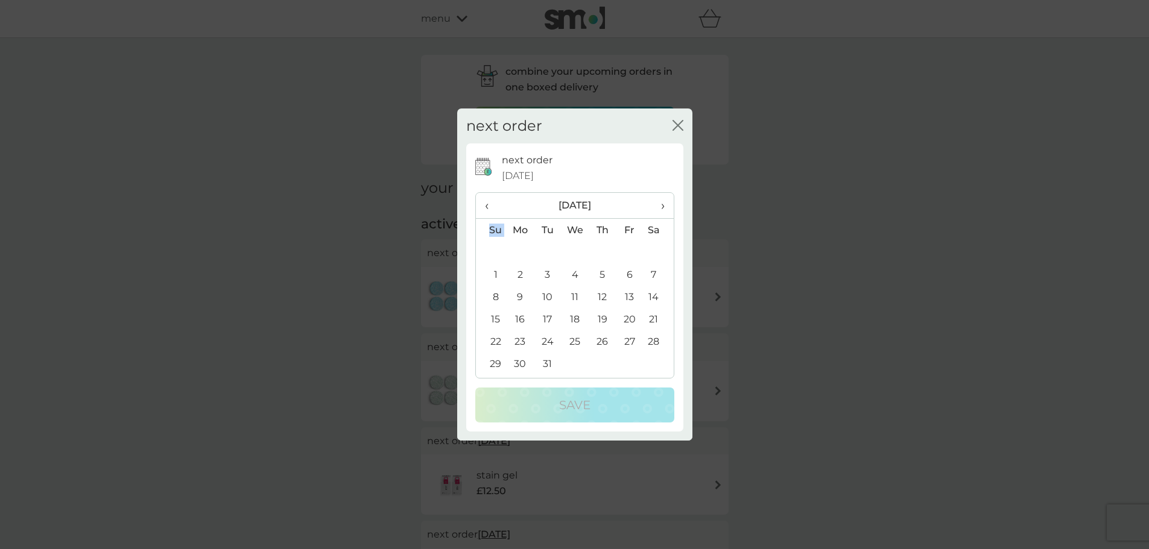
click at [666, 204] on th "›" at bounding box center [658, 206] width 30 height 26
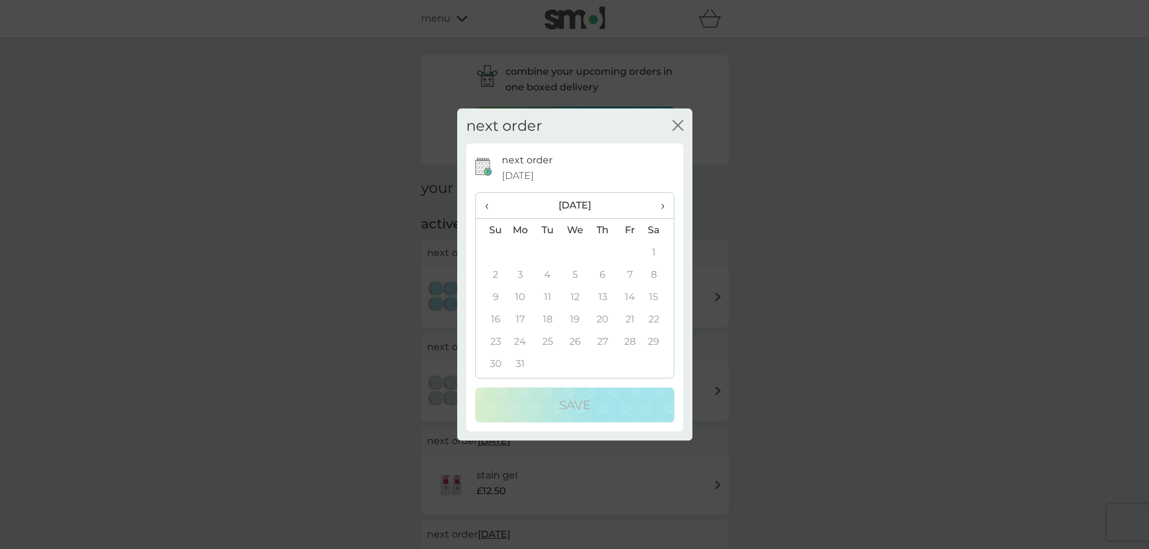
drag, startPoint x: 670, startPoint y: 128, endPoint x: 677, endPoint y: 124, distance: 9.2
click at [670, 128] on div "next order close" at bounding box center [574, 127] width 235 height 36
click at [680, 122] on icon "close" at bounding box center [678, 125] width 11 height 11
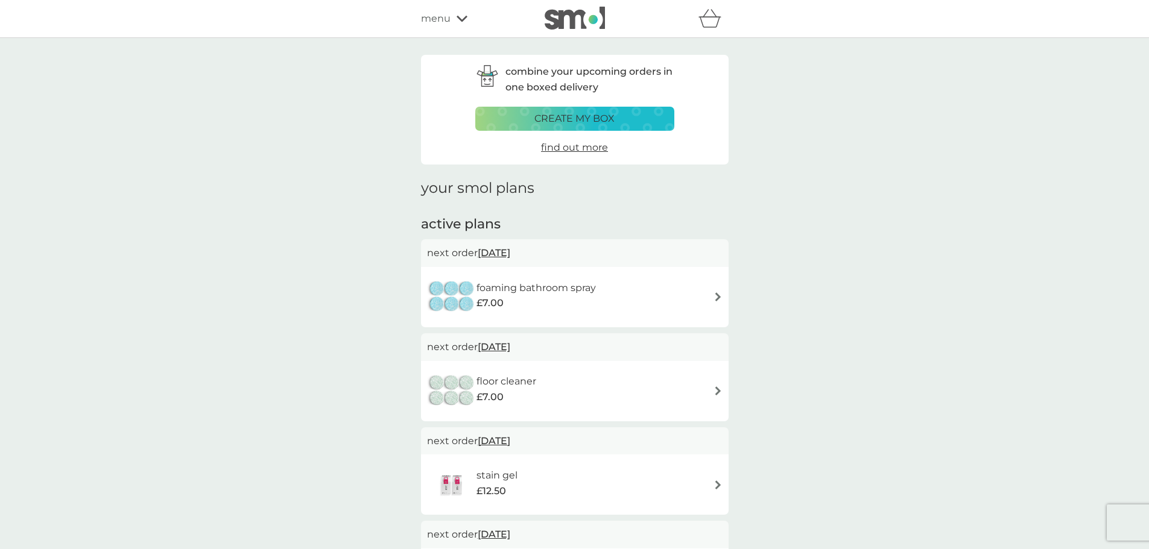
click at [675, 286] on div "foaming bathroom spray £7.00" at bounding box center [575, 297] width 296 height 42
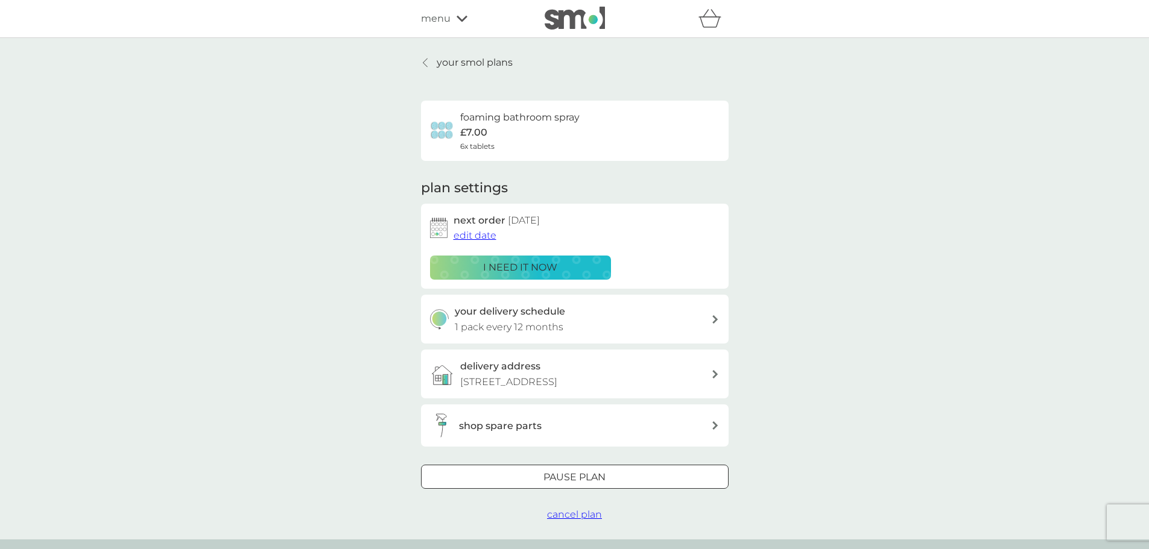
click at [546, 475] on p "Pause plan" at bounding box center [574, 478] width 62 height 16
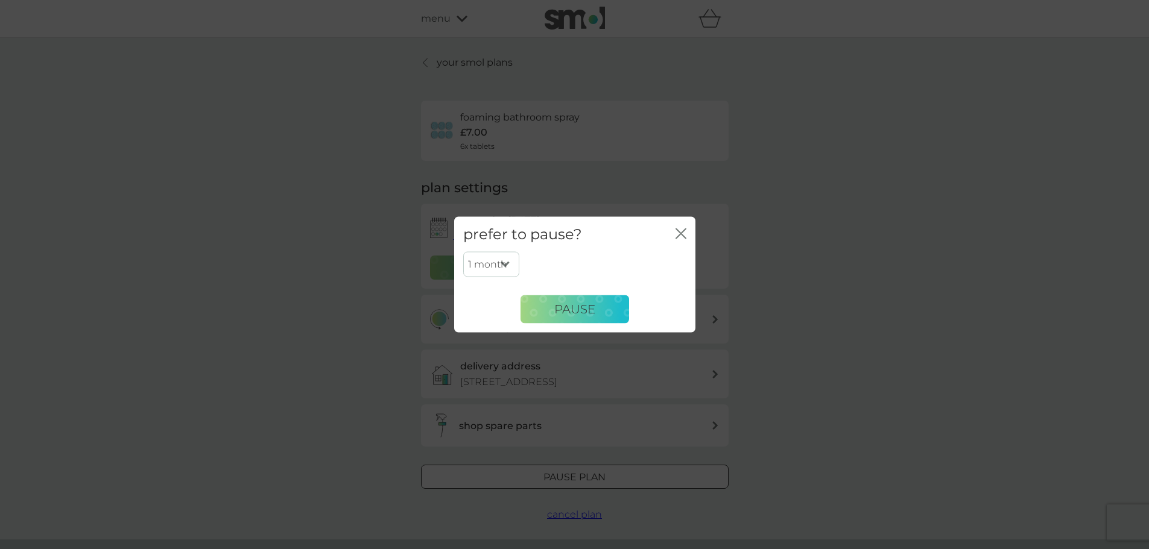
click at [502, 263] on select "1 month 2 months 3 months 4 months 5 months 6 months" at bounding box center [491, 264] width 56 height 25
select select "6"
click at [463, 252] on select "1 month 2 months 3 months 4 months 5 months 6 months" at bounding box center [491, 264] width 56 height 25
click at [566, 300] on button "Pause" at bounding box center [575, 309] width 109 height 29
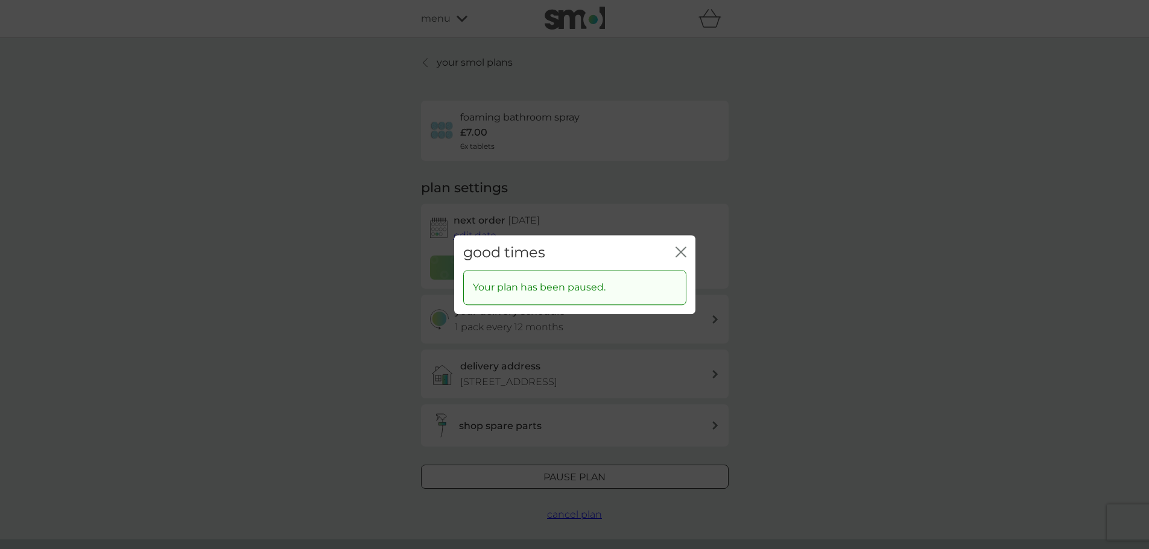
click at [682, 249] on div "close" at bounding box center [681, 252] width 11 height 17
click at [682, 249] on icon "close" at bounding box center [681, 252] width 11 height 11
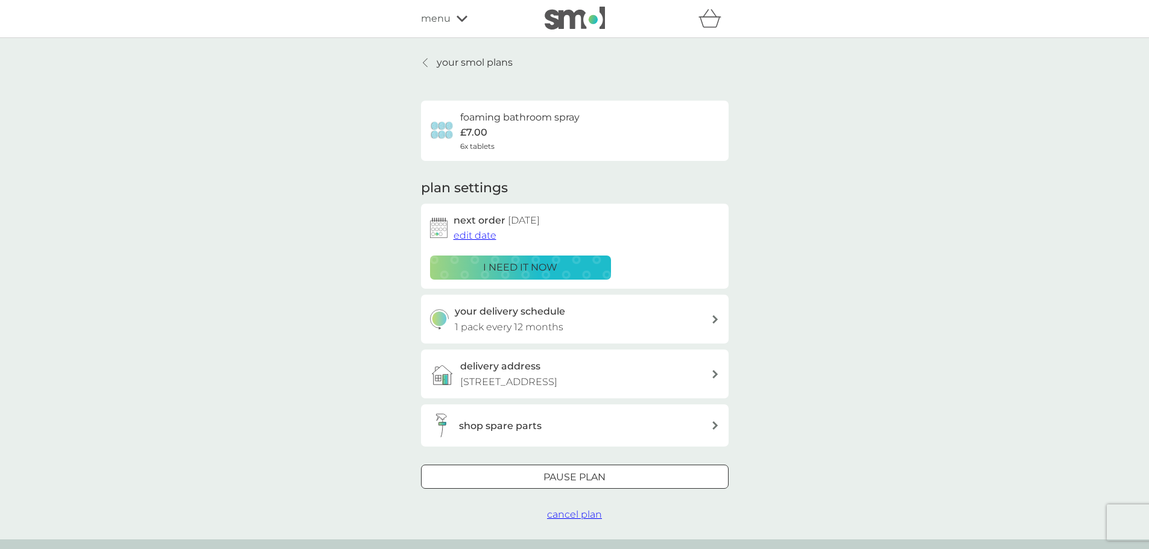
click at [434, 61] on link "your smol plans" at bounding box center [467, 63] width 92 height 16
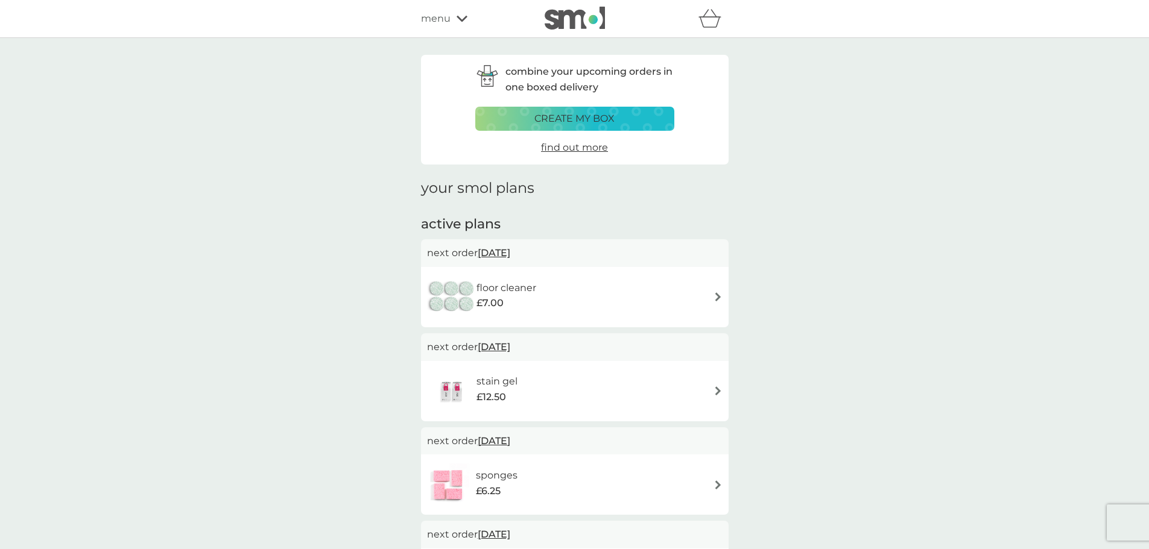
click at [536, 298] on div "£7.00" at bounding box center [506, 304] width 60 height 16
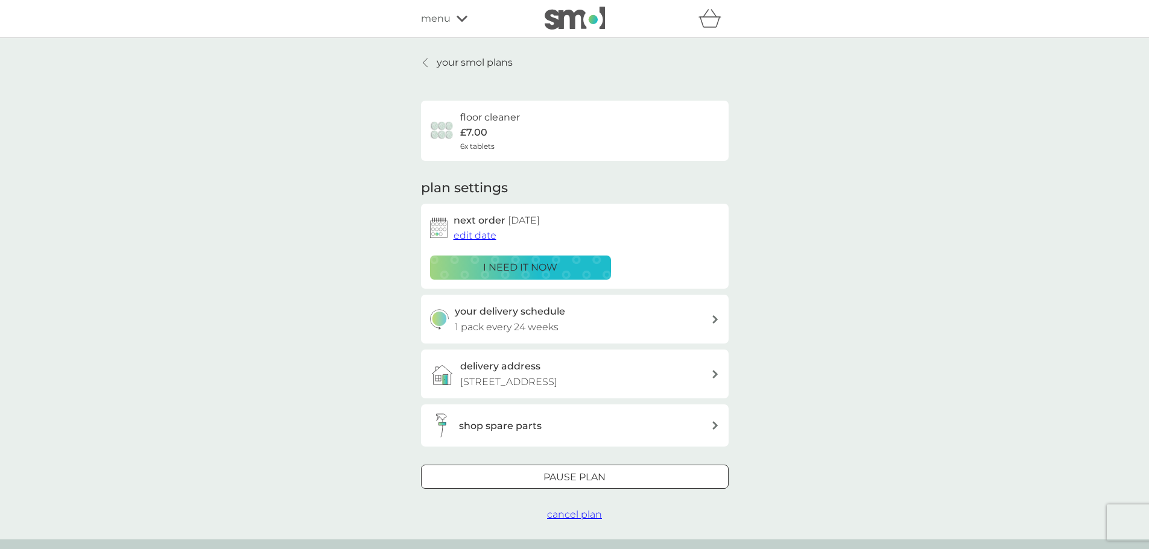
click at [587, 513] on span "cancel plan" at bounding box center [574, 514] width 55 height 11
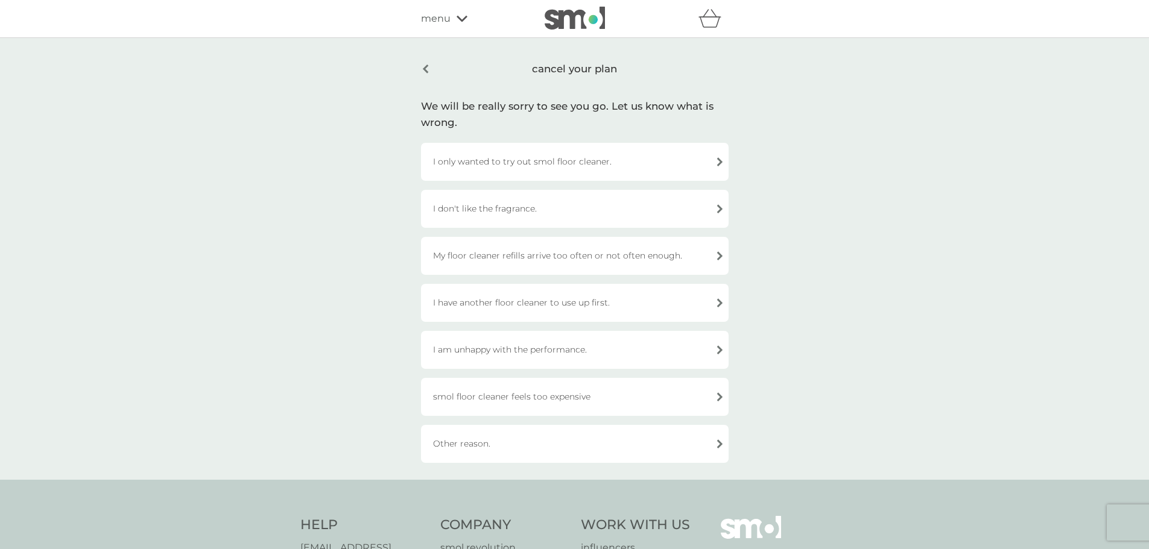
click at [586, 152] on div "I only wanted to try out smol floor cleaner." at bounding box center [575, 162] width 308 height 38
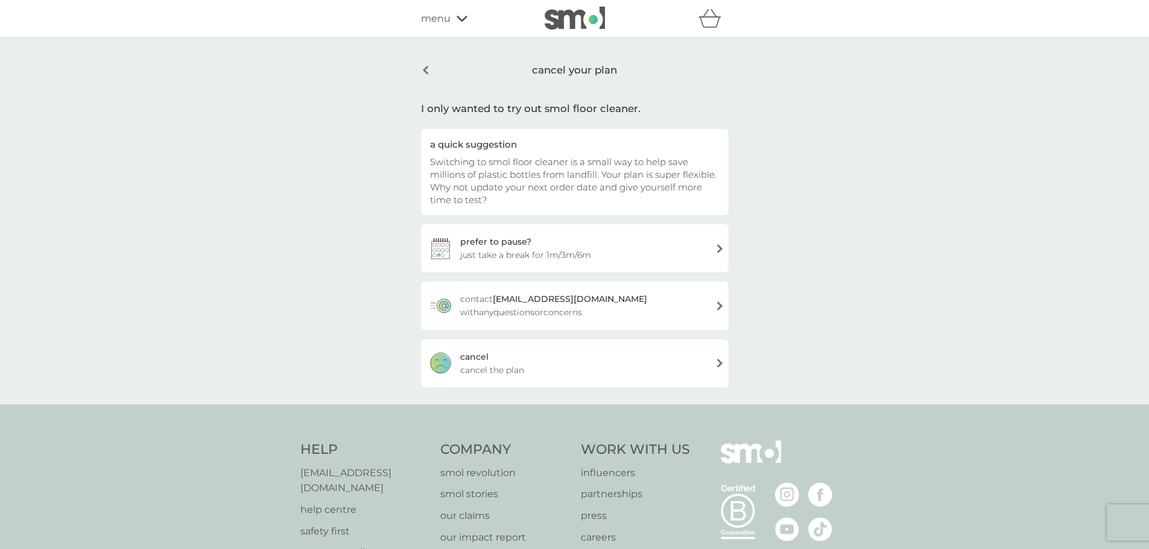
click at [543, 369] on div "cancel cancel the plan" at bounding box center [575, 364] width 308 height 48
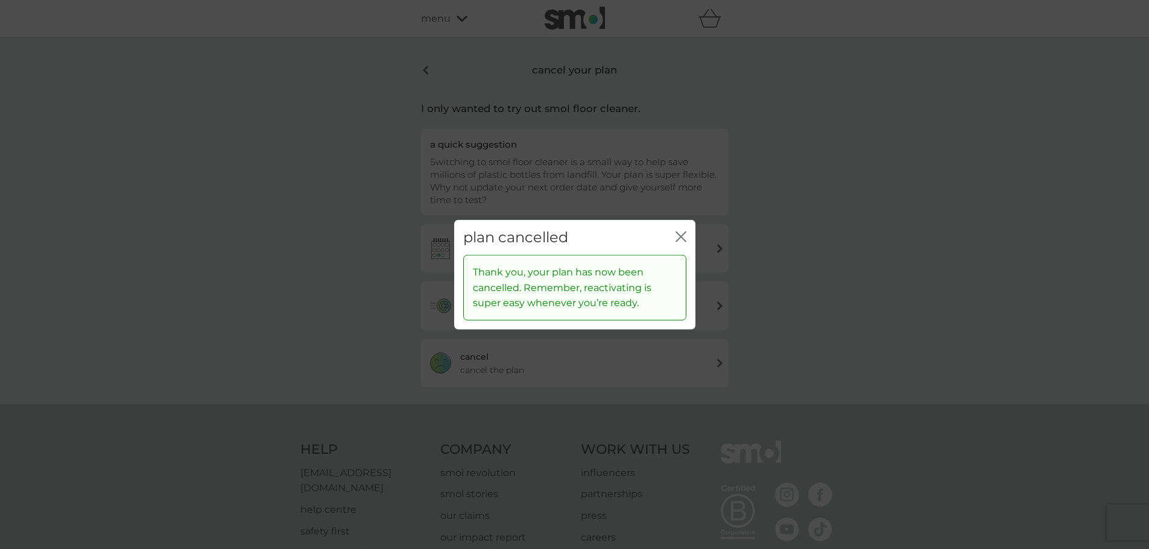
click at [682, 236] on icon "close" at bounding box center [683, 237] width 5 height 10
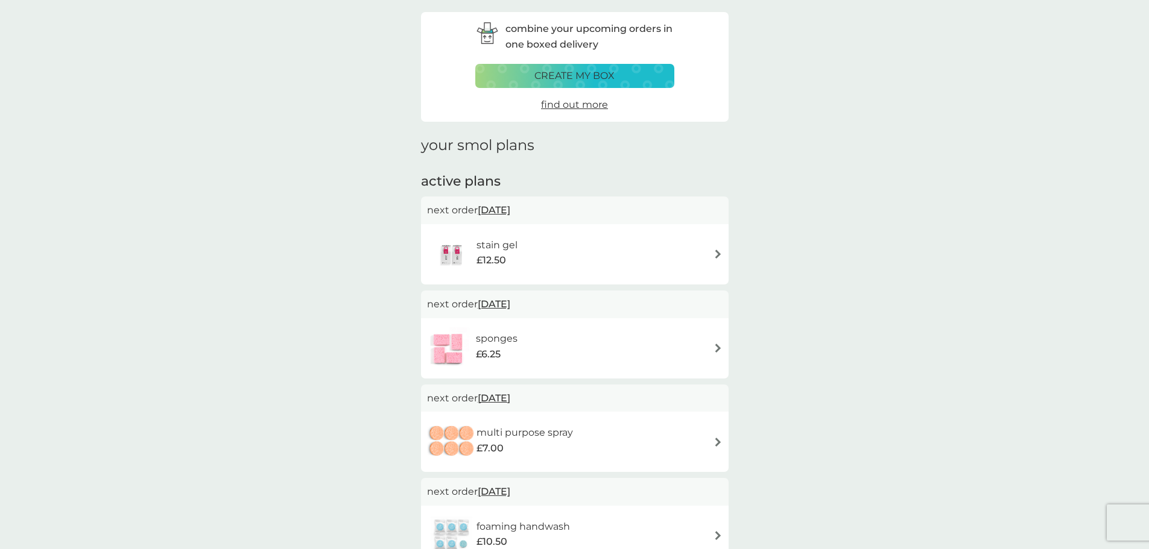
scroll to position [60, 0]
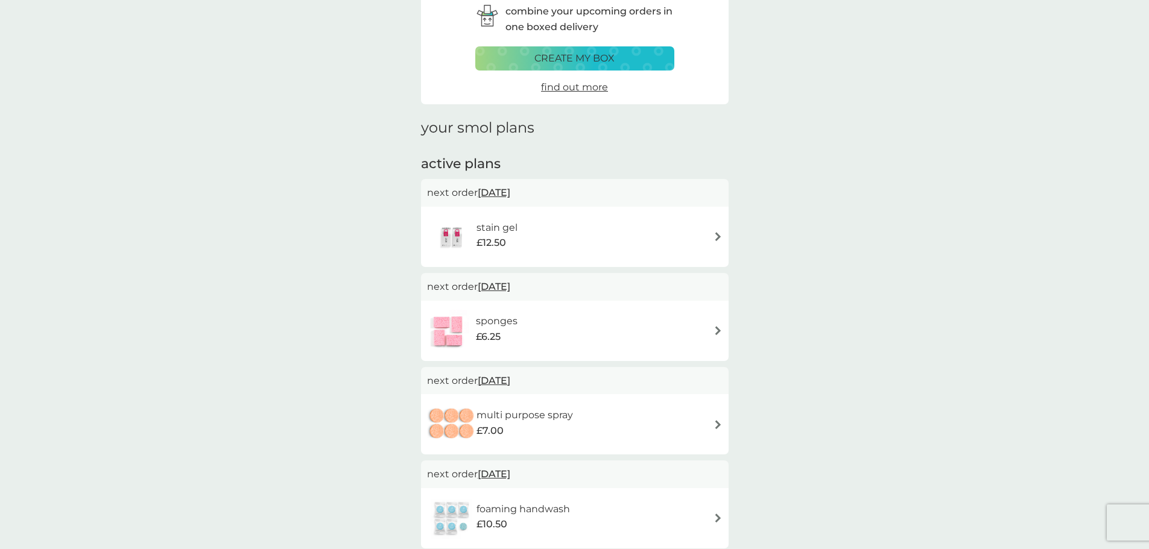
click at [562, 245] on div "stain gel £12.50" at bounding box center [575, 237] width 296 height 42
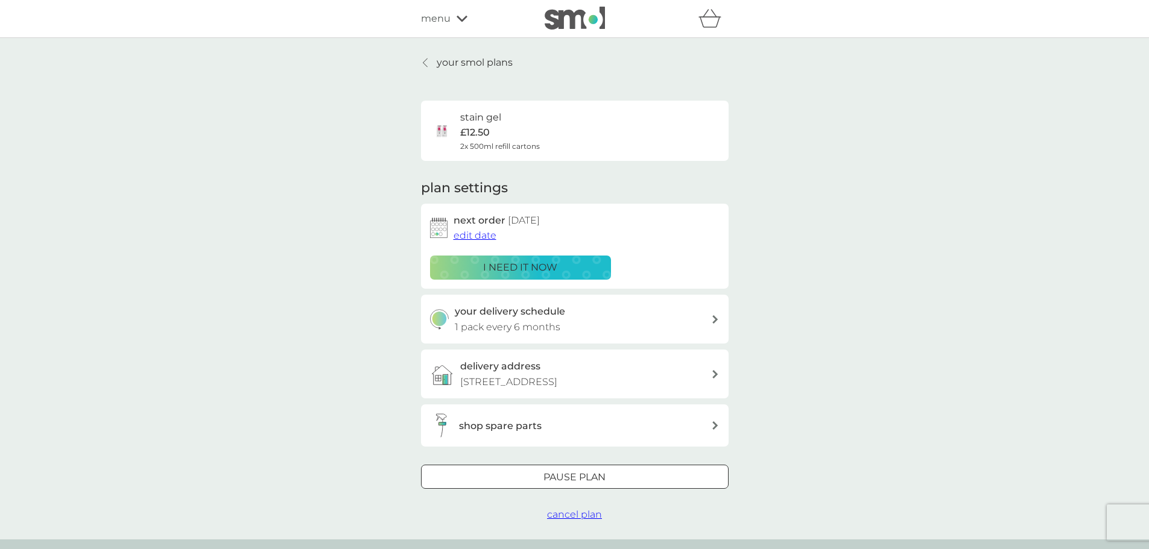
click at [567, 513] on span "cancel plan" at bounding box center [574, 514] width 55 height 11
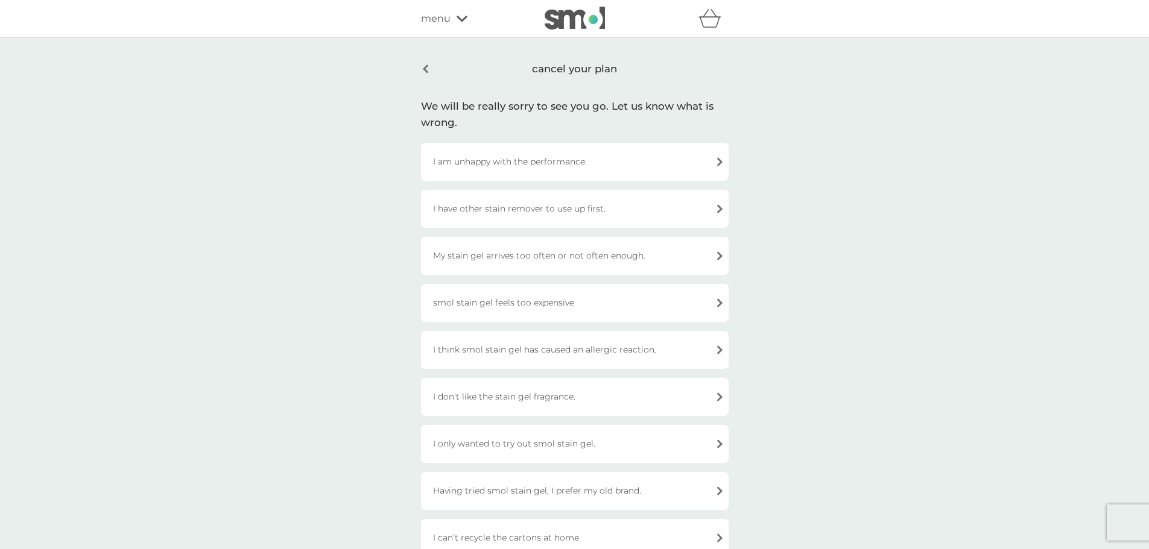
click at [565, 454] on div "I only wanted to try out smol stain gel." at bounding box center [575, 444] width 308 height 38
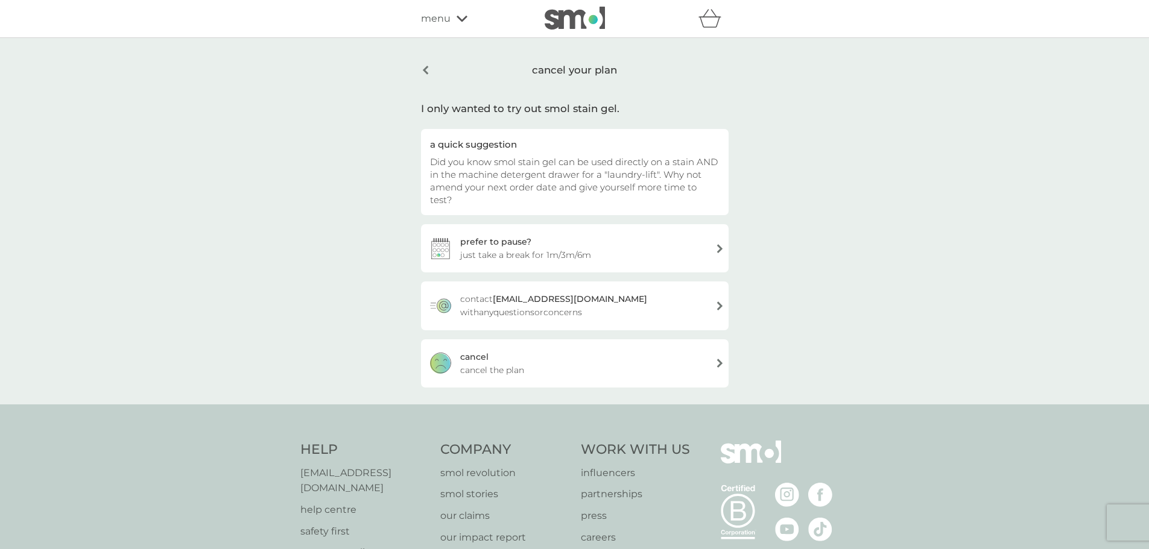
click at [552, 363] on div "cancel cancel the plan" at bounding box center [575, 364] width 308 height 48
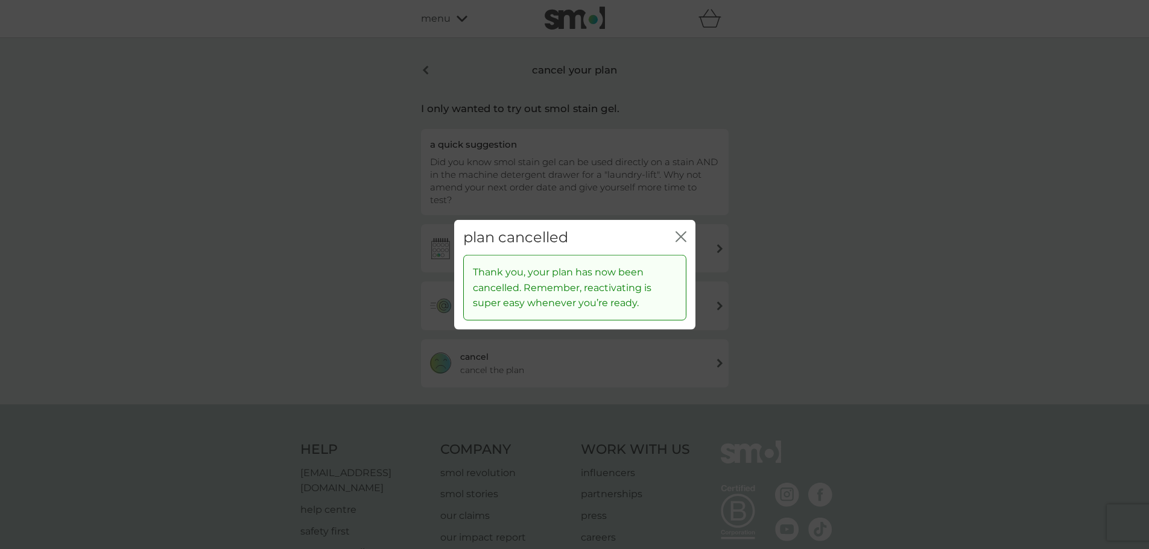
click at [685, 237] on icon "close" at bounding box center [681, 236] width 11 height 11
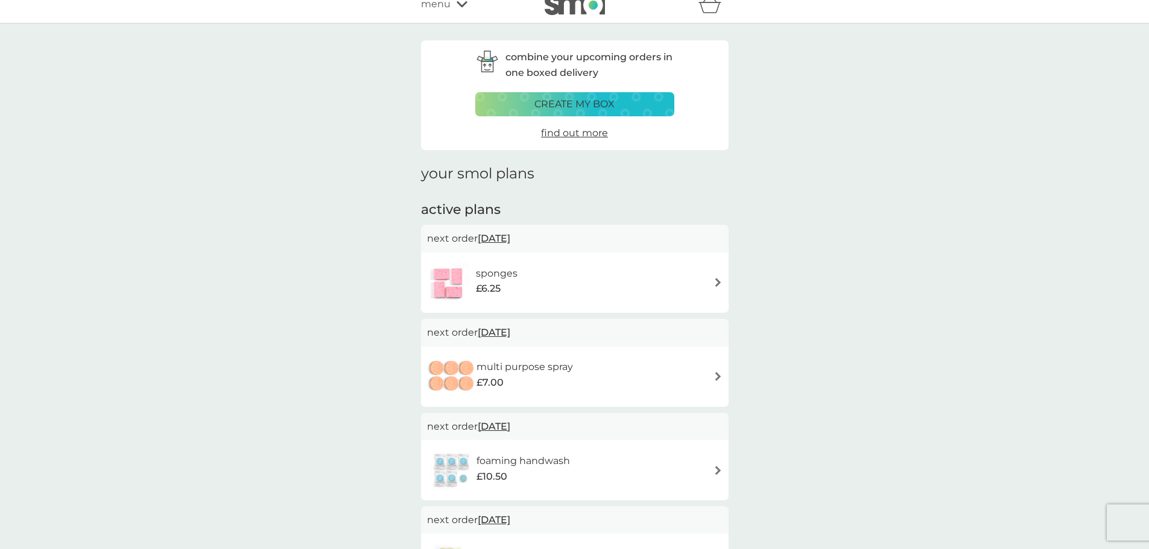
scroll to position [60, 0]
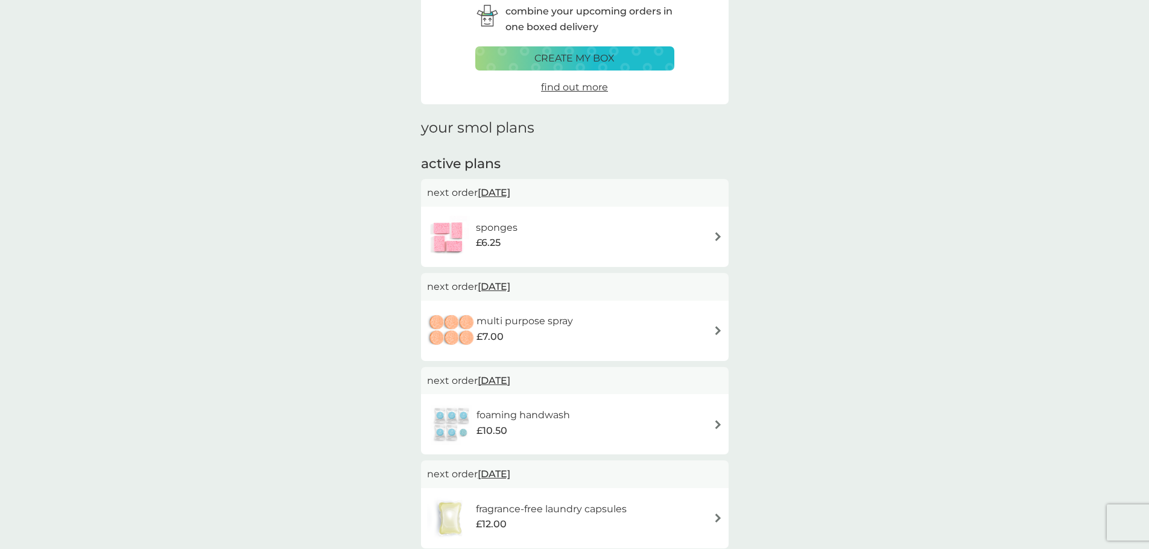
click at [557, 240] on div "sponges £6.25" at bounding box center [575, 237] width 296 height 42
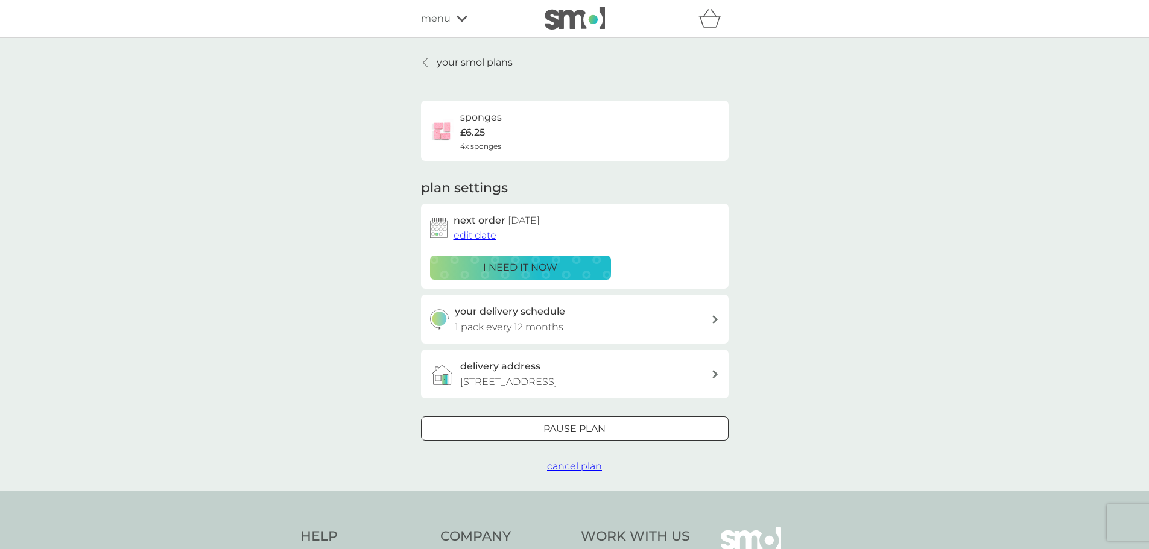
click at [566, 434] on div at bounding box center [574, 429] width 43 height 13
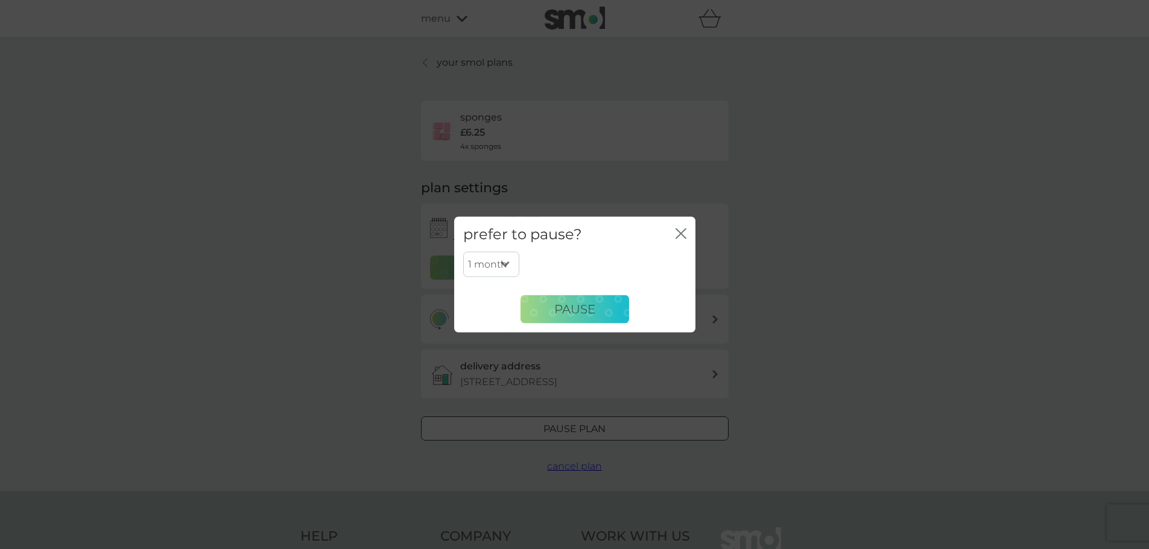
click at [479, 258] on select "1 month 2 months 3 months 4 months 5 months 6 months" at bounding box center [491, 264] width 56 height 25
select select "6"
click at [463, 252] on select "1 month 2 months 3 months 4 months 5 months 6 months" at bounding box center [491, 264] width 56 height 25
click at [573, 313] on span "Pause" at bounding box center [574, 309] width 41 height 14
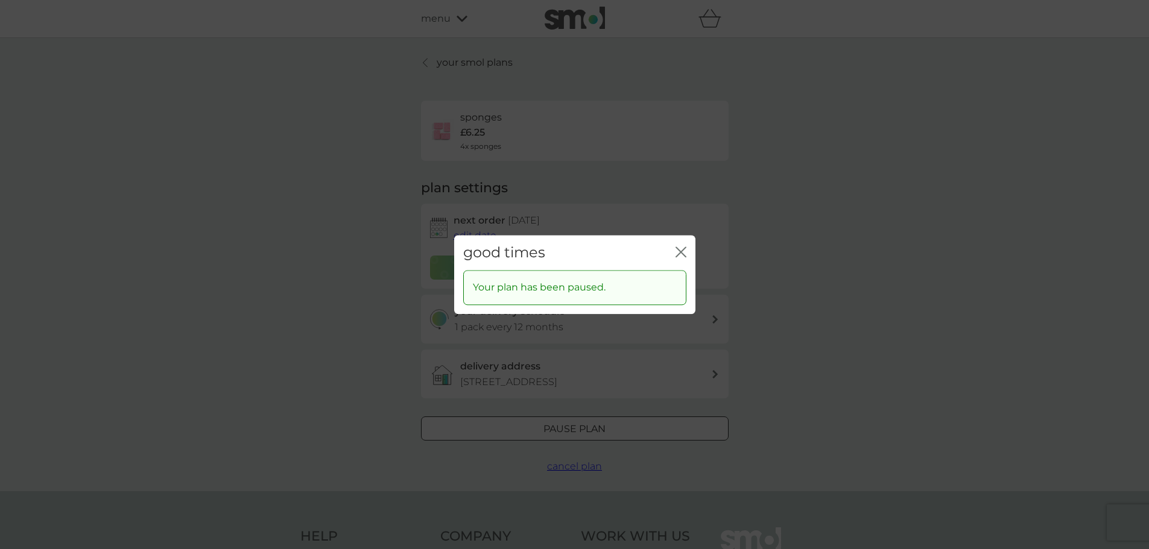
click at [681, 253] on icon "close" at bounding box center [681, 252] width 11 height 11
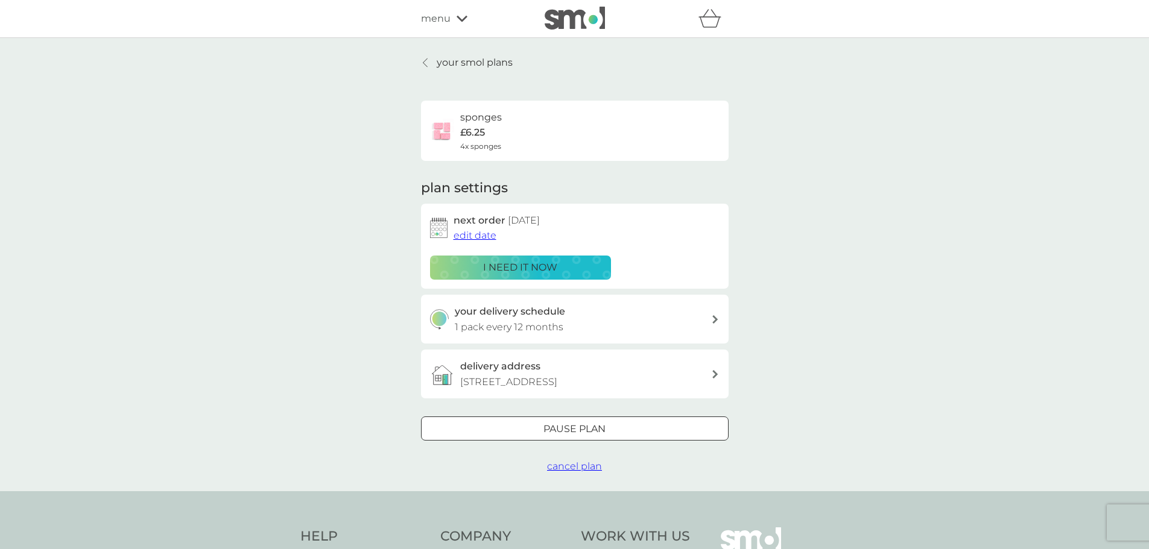
click at [435, 67] on link "your smol plans" at bounding box center [467, 63] width 92 height 16
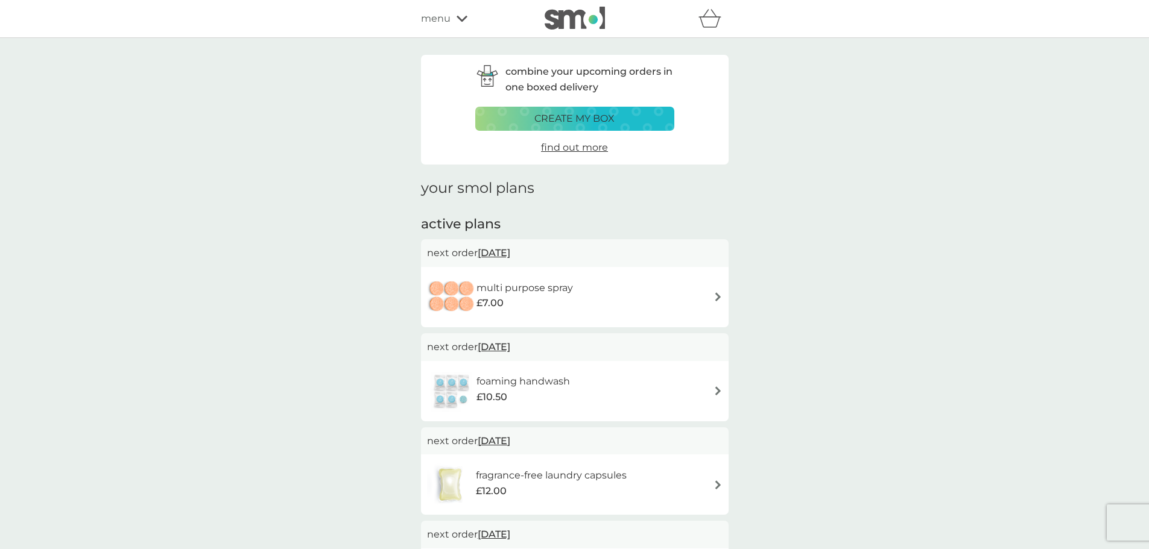
scroll to position [121, 0]
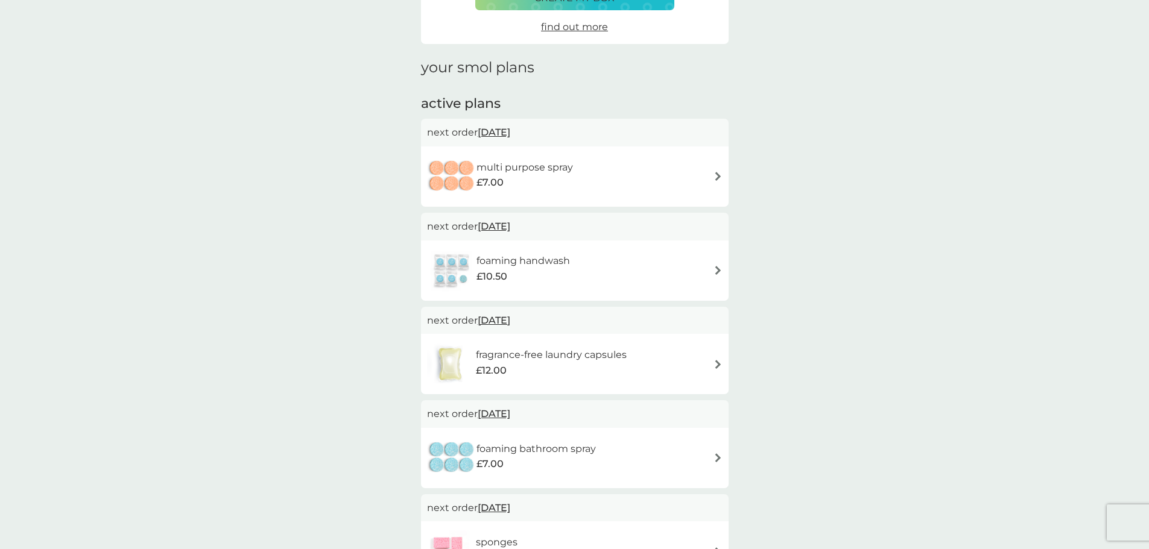
click at [531, 174] on h6 "multi purpose spray" at bounding box center [524, 168] width 97 height 16
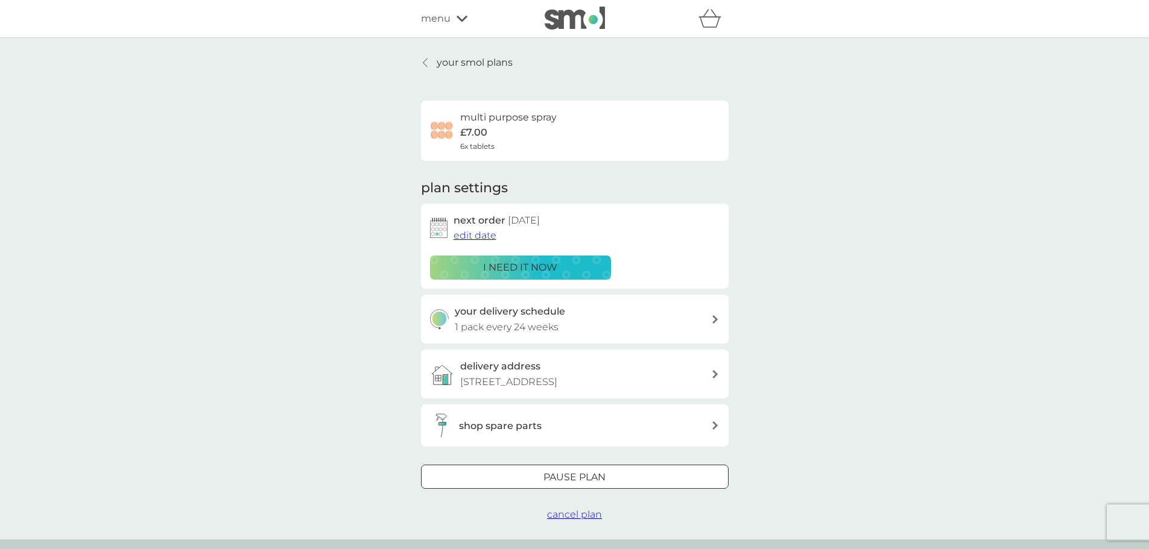
click at [563, 473] on div at bounding box center [574, 478] width 43 height 13
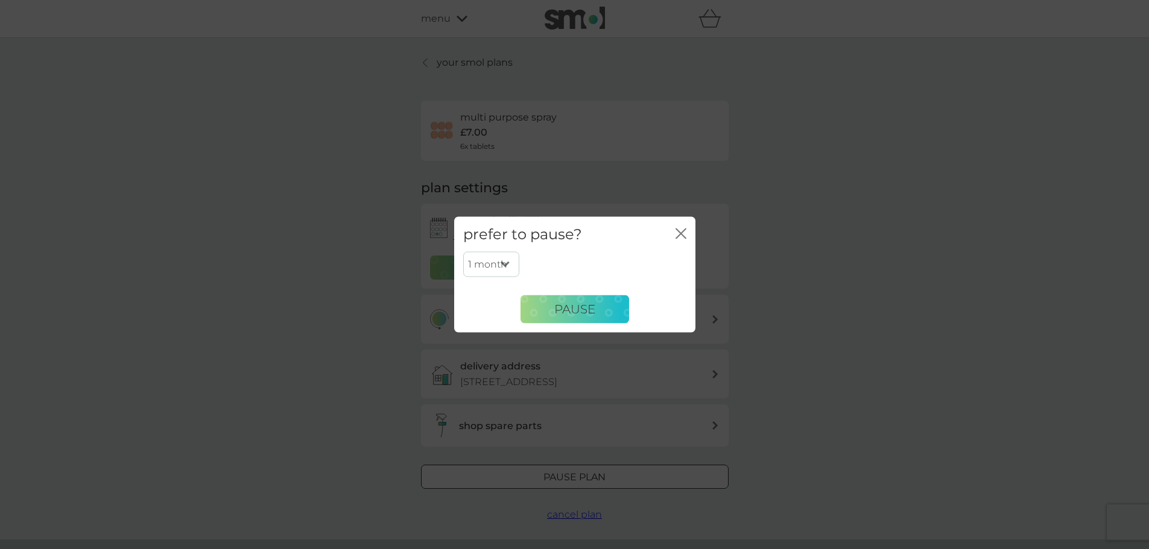
click at [502, 268] on select "1 month 2 months 3 months 4 months 5 months 6 months" at bounding box center [491, 264] width 56 height 25
select select "6"
click at [463, 252] on select "1 month 2 months 3 months 4 months 5 months 6 months" at bounding box center [491, 264] width 56 height 25
click at [592, 305] on span "Pause" at bounding box center [574, 309] width 41 height 14
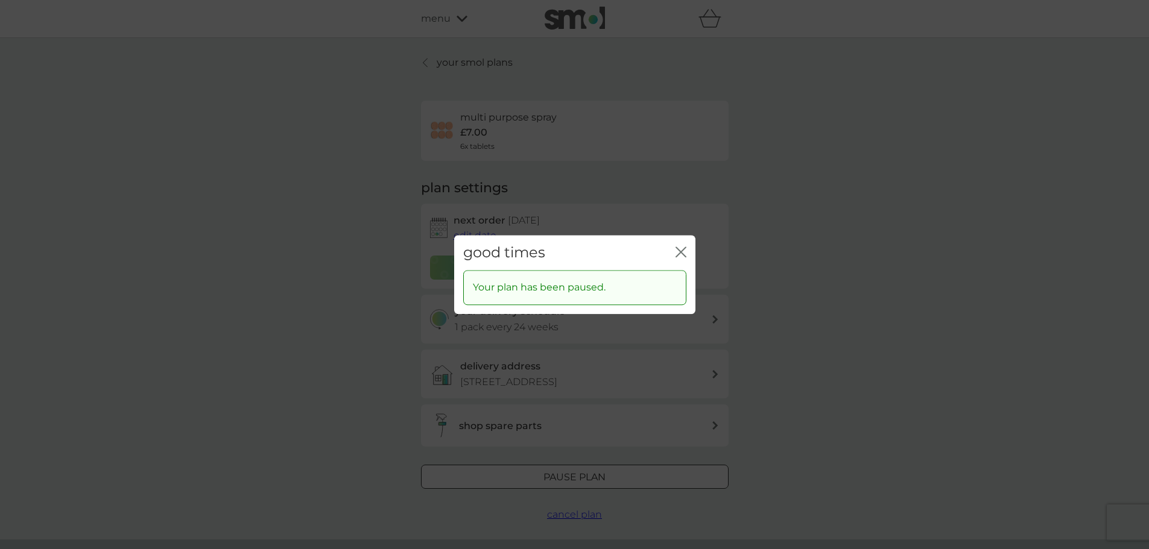
click at [679, 248] on icon "close" at bounding box center [681, 252] width 11 height 11
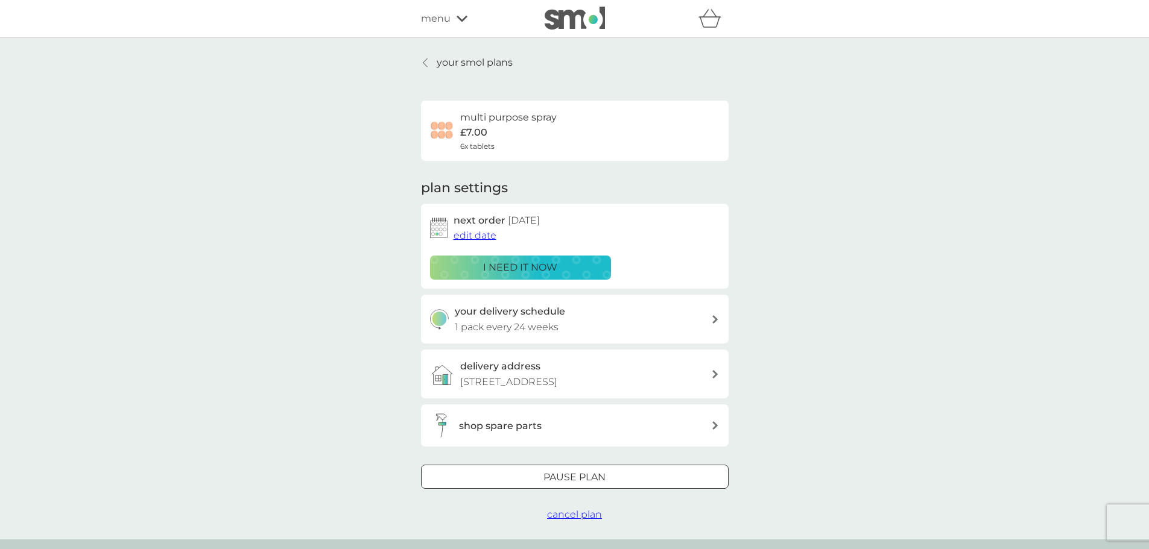
click at [416, 60] on div "your smol plans multi purpose spray £7.00 6x tablets plan settings next order 1…" at bounding box center [575, 289] width 326 height 468
click at [425, 61] on icon at bounding box center [425, 63] width 4 height 8
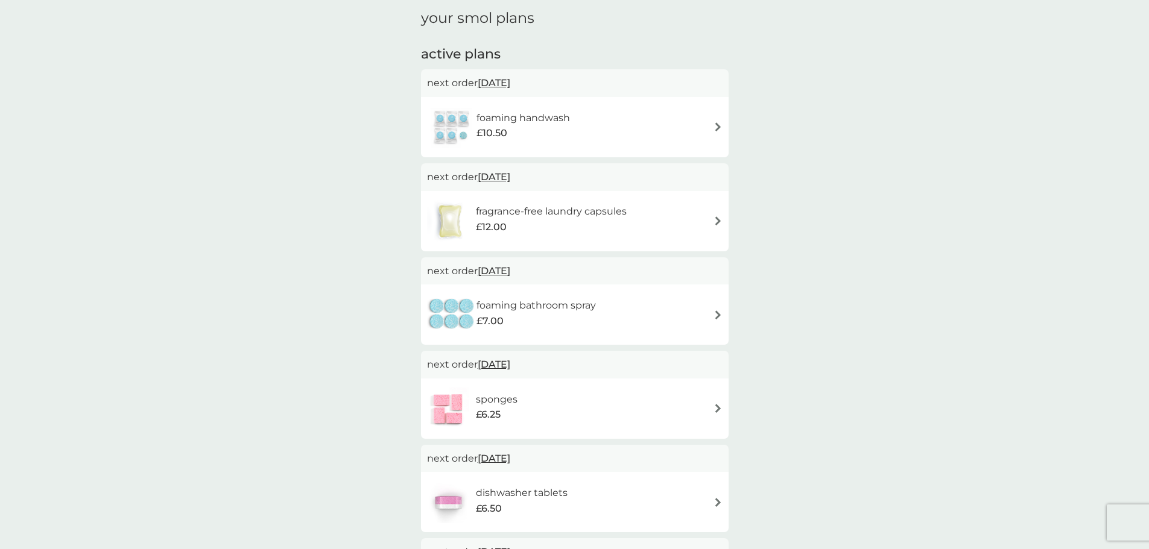
scroll to position [181, 0]
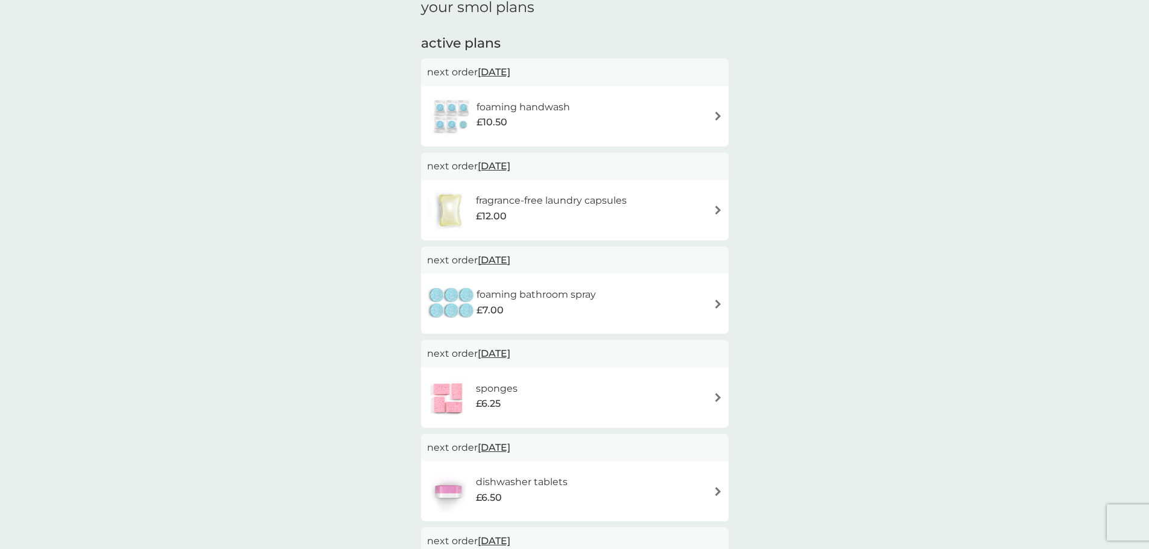
click at [551, 104] on h6 "foaming handwash" at bounding box center [522, 108] width 93 height 16
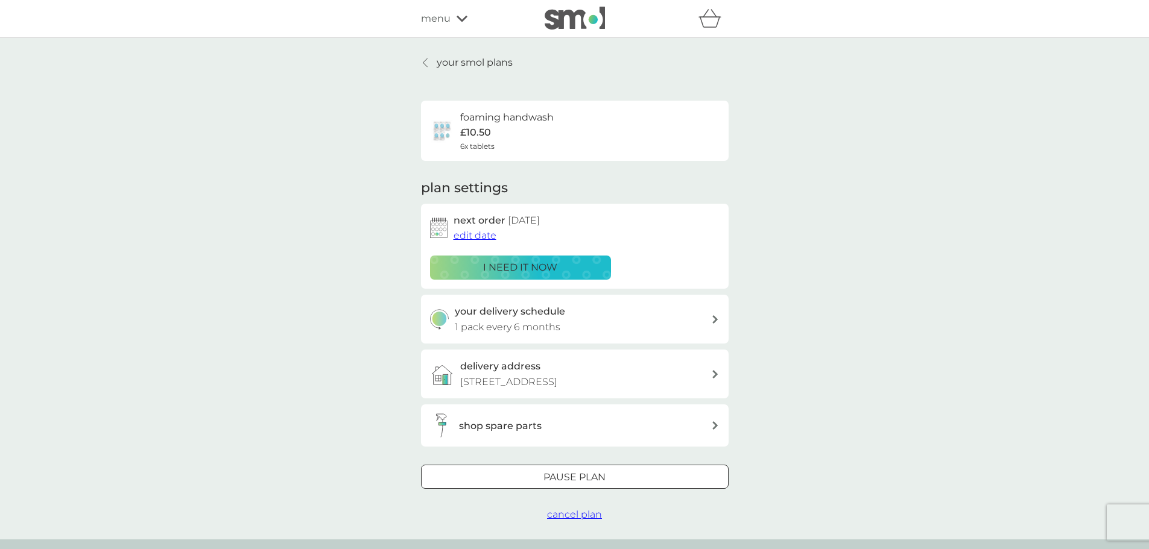
click at [472, 234] on span "edit date" at bounding box center [475, 235] width 43 height 11
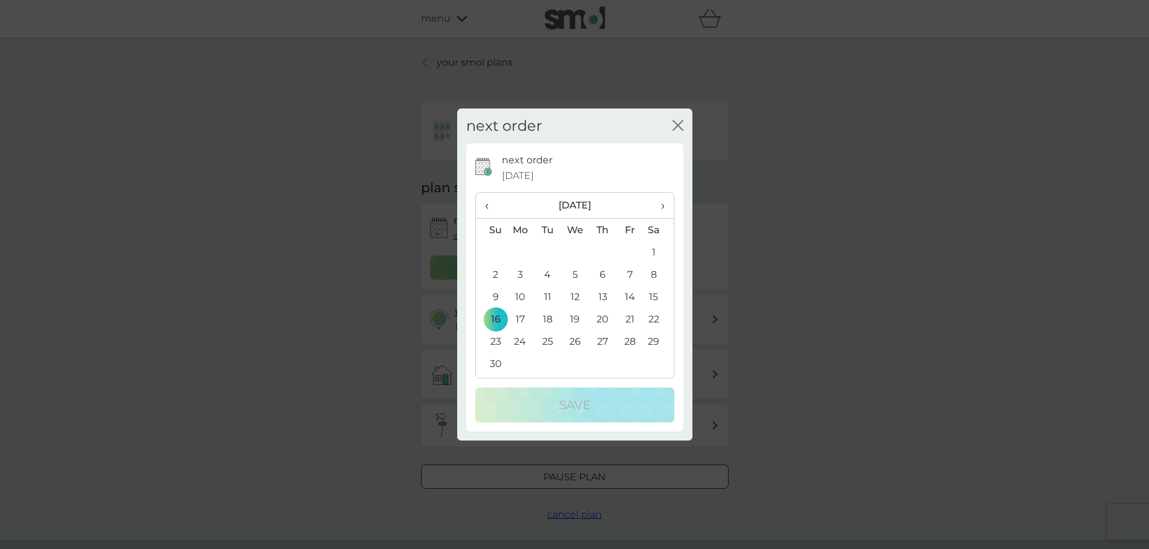
click at [665, 207] on th "›" at bounding box center [658, 206] width 30 height 26
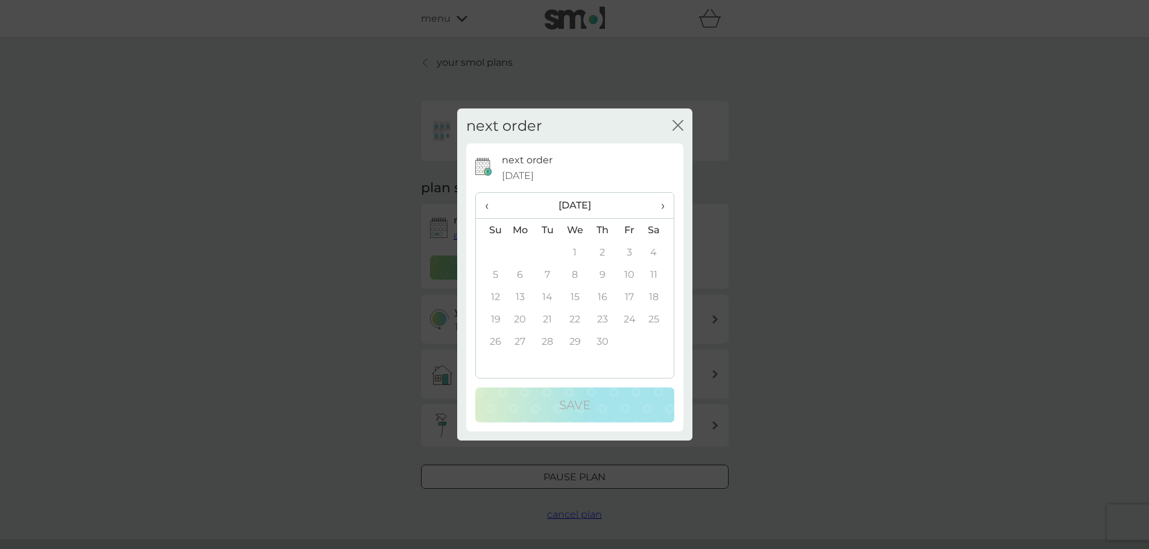
click at [575, 255] on td "1" at bounding box center [575, 252] width 28 height 22
click at [487, 206] on span "‹" at bounding box center [491, 205] width 13 height 25
click at [486, 206] on span "‹" at bounding box center [491, 205] width 13 height 25
click at [487, 206] on span "‹" at bounding box center [491, 205] width 13 height 25
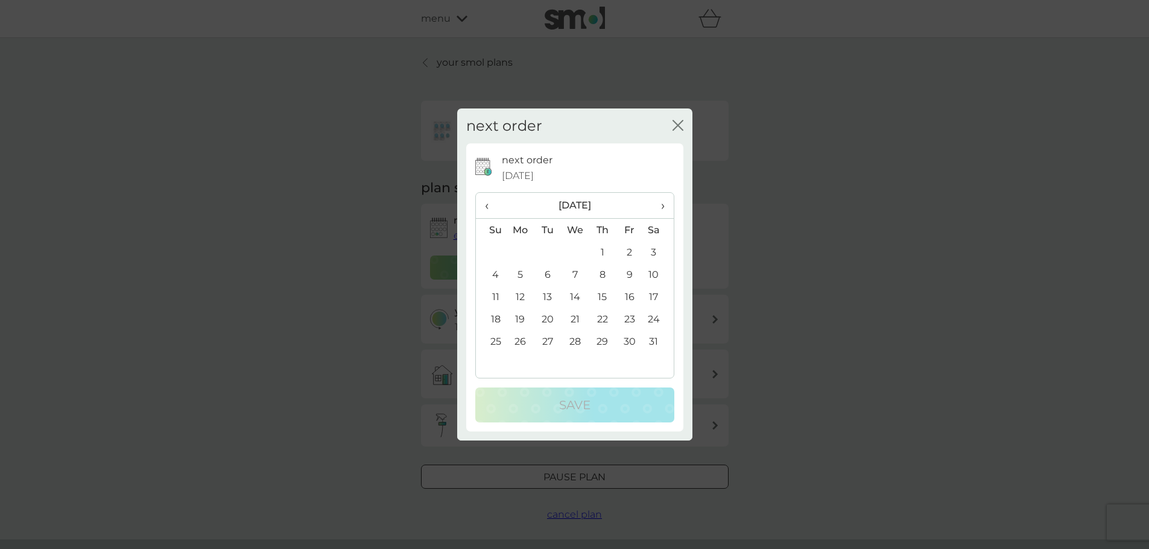
click at [661, 205] on span "›" at bounding box center [658, 205] width 12 height 25
click at [787, 171] on div "next order close next order 16 Nov 2025 ‹ March 2026 › Su Mo Tu We Th Fr Sa 22 …" at bounding box center [574, 274] width 1149 height 549
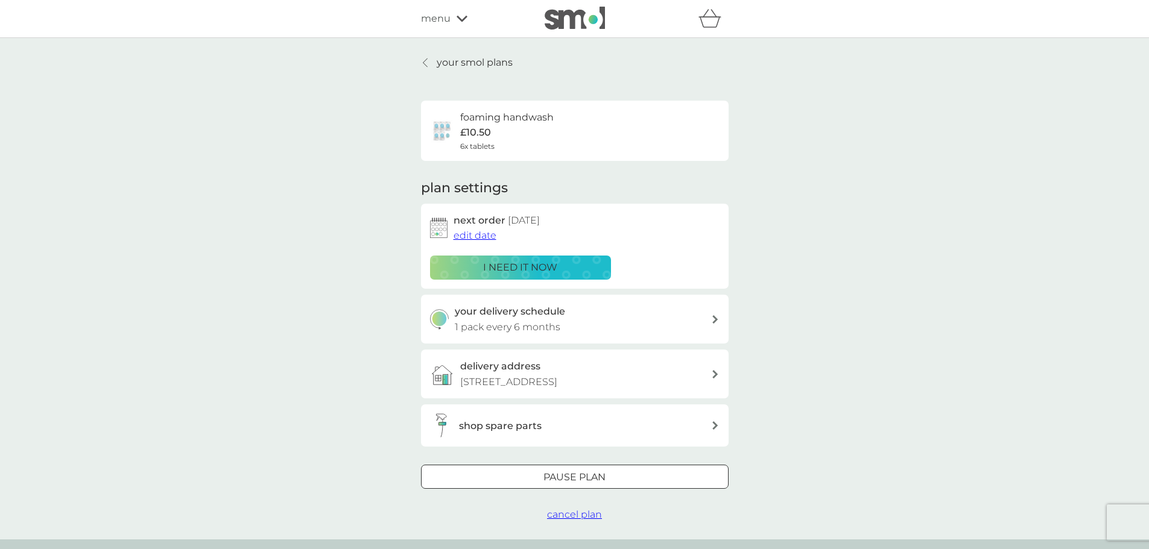
click at [429, 65] on div at bounding box center [426, 63] width 8 height 10
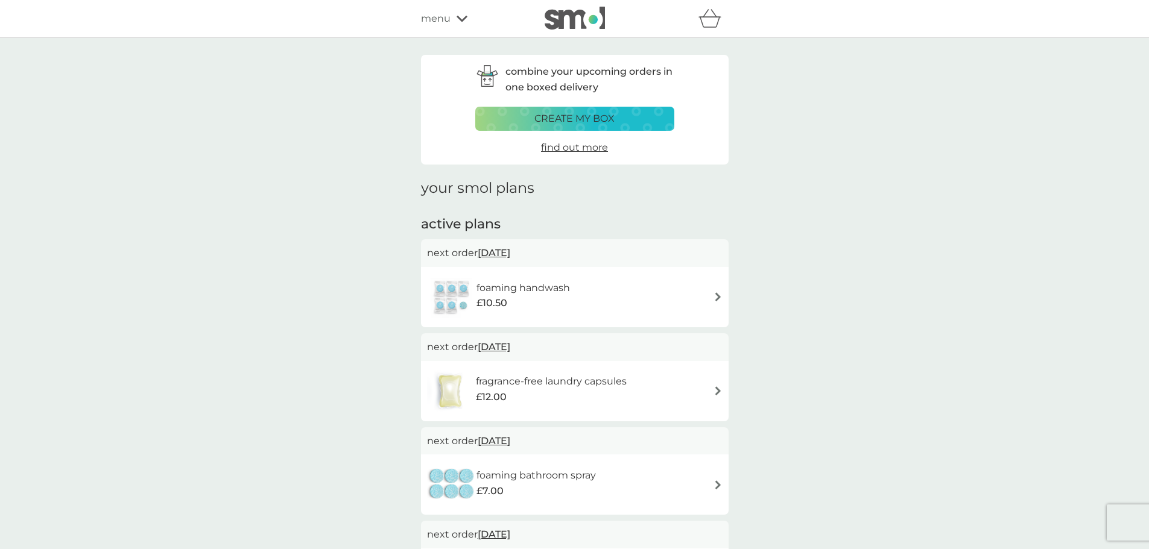
click at [592, 14] on img at bounding box center [575, 18] width 60 height 23
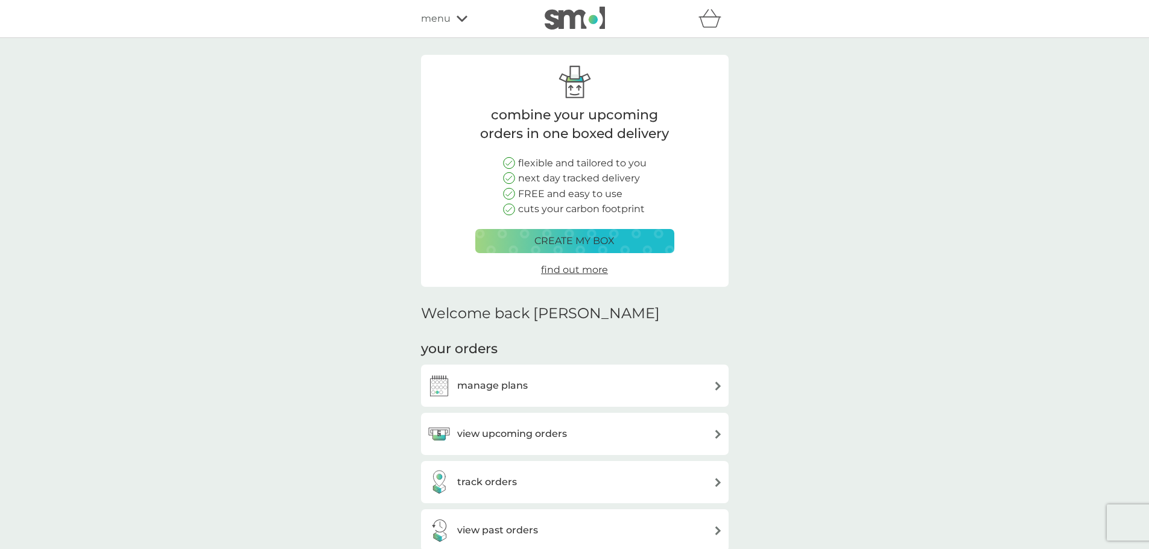
click at [636, 230] on div "combine your upcoming orders in one boxed delivery flexible and tailored to you…" at bounding box center [574, 171] width 199 height 214
click at [636, 233] on button "create my box" at bounding box center [574, 241] width 199 height 24
